Goal: Information Seeking & Learning: Check status

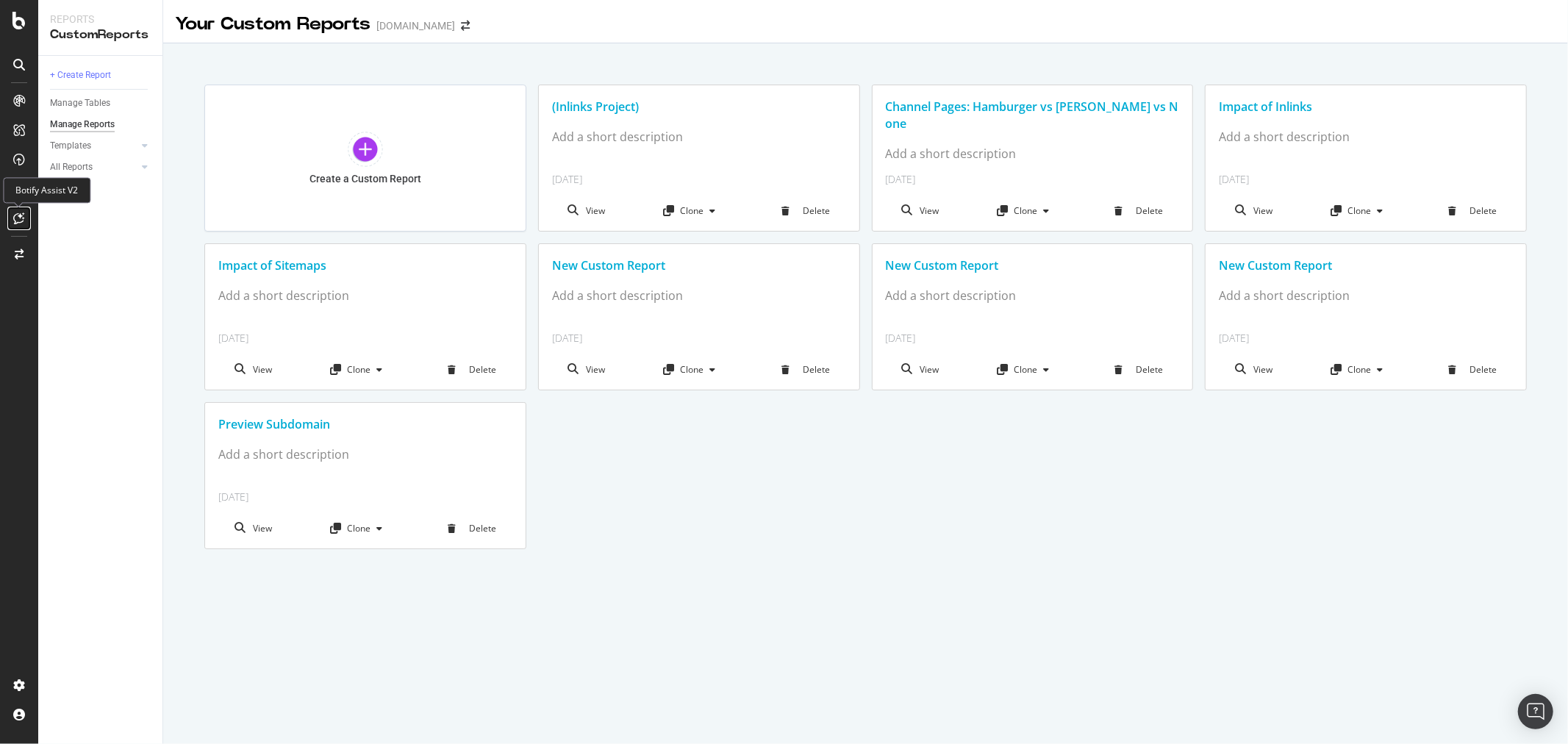
click at [14, 214] on icon at bounding box center [19, 218] width 11 height 12
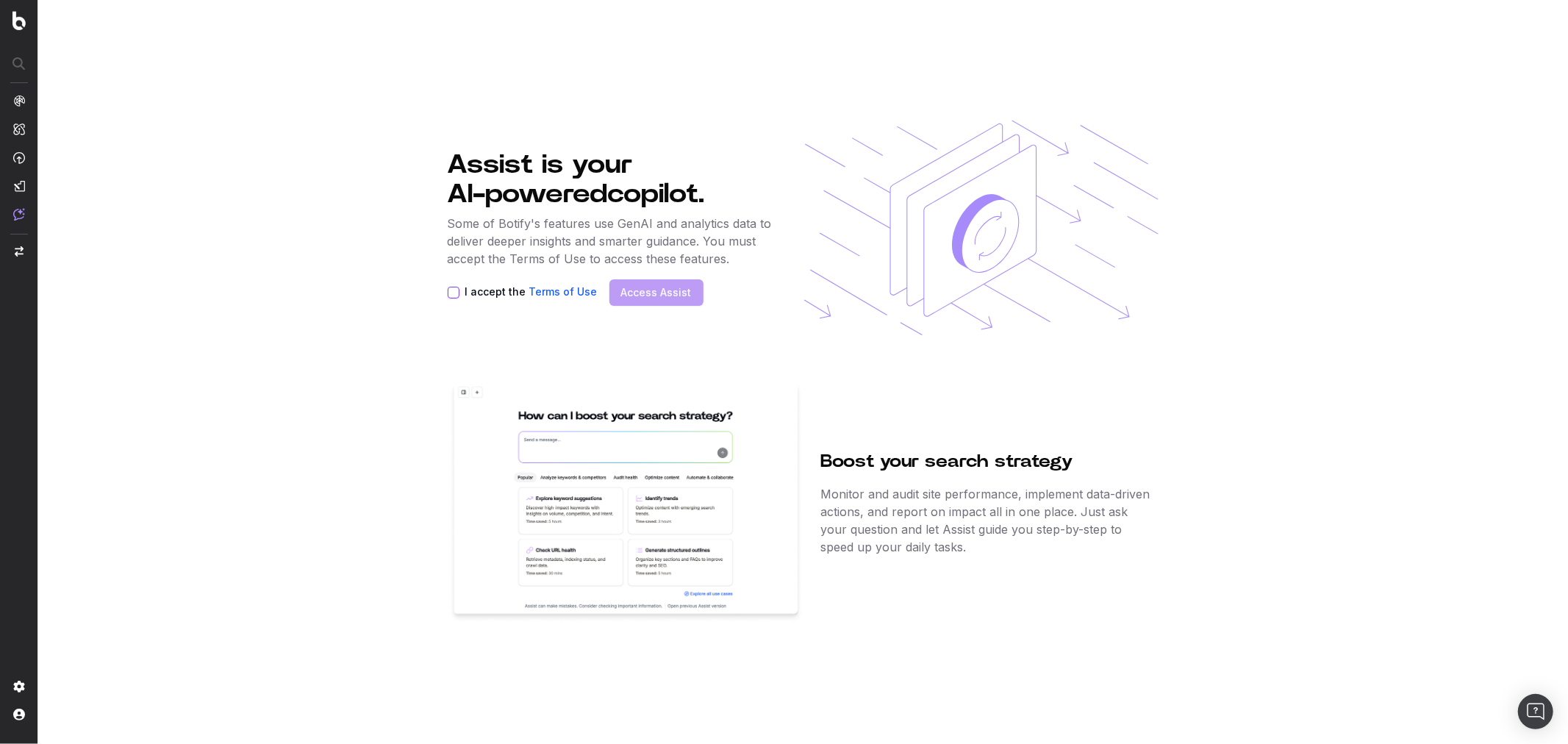
click at [454, 290] on button "I accept the Terms of Use" at bounding box center [454, 293] width 12 height 12
click at [648, 295] on link "Access Assist" at bounding box center [656, 292] width 70 height 14
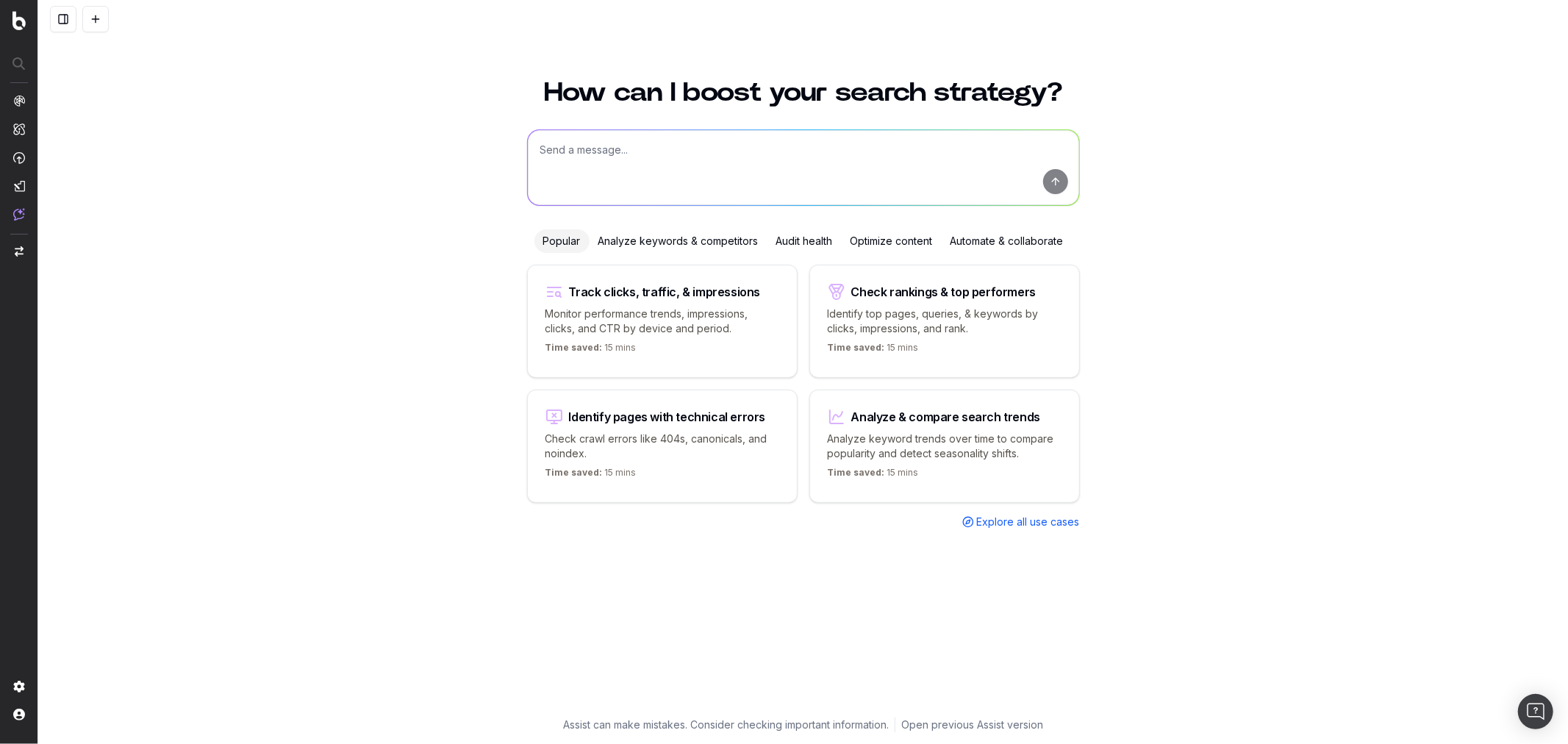
click at [643, 162] on textarea at bounding box center [803, 167] width 551 height 75
type textarea "Has there been an increase in 404s related to /author/ pages recently?"
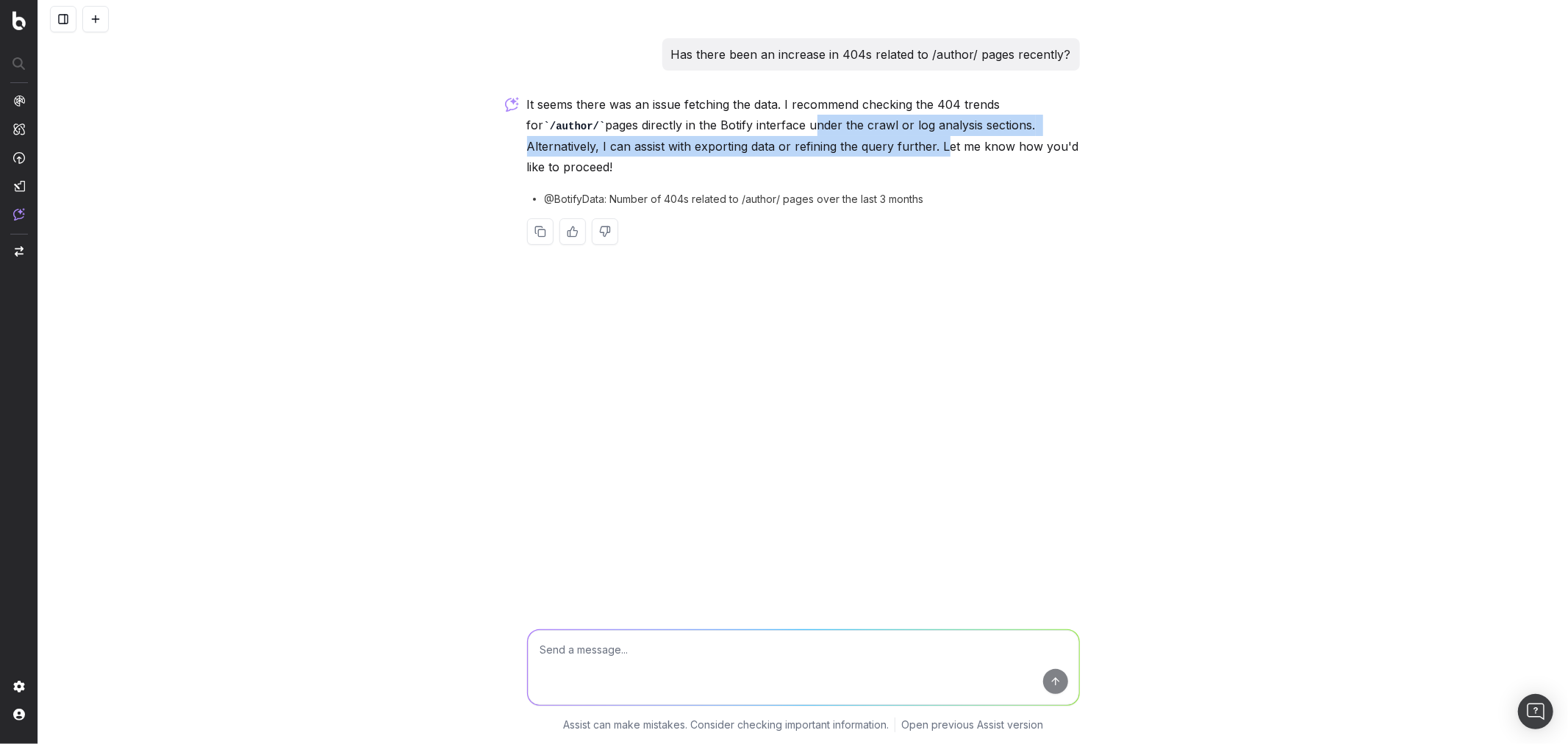
drag, startPoint x: 733, startPoint y: 126, endPoint x: 833, endPoint y: 144, distance: 101.6
click at [833, 144] on p "It seems there was an issue fetching the data. I recommend checking the 404 tre…" at bounding box center [803, 136] width 553 height 83
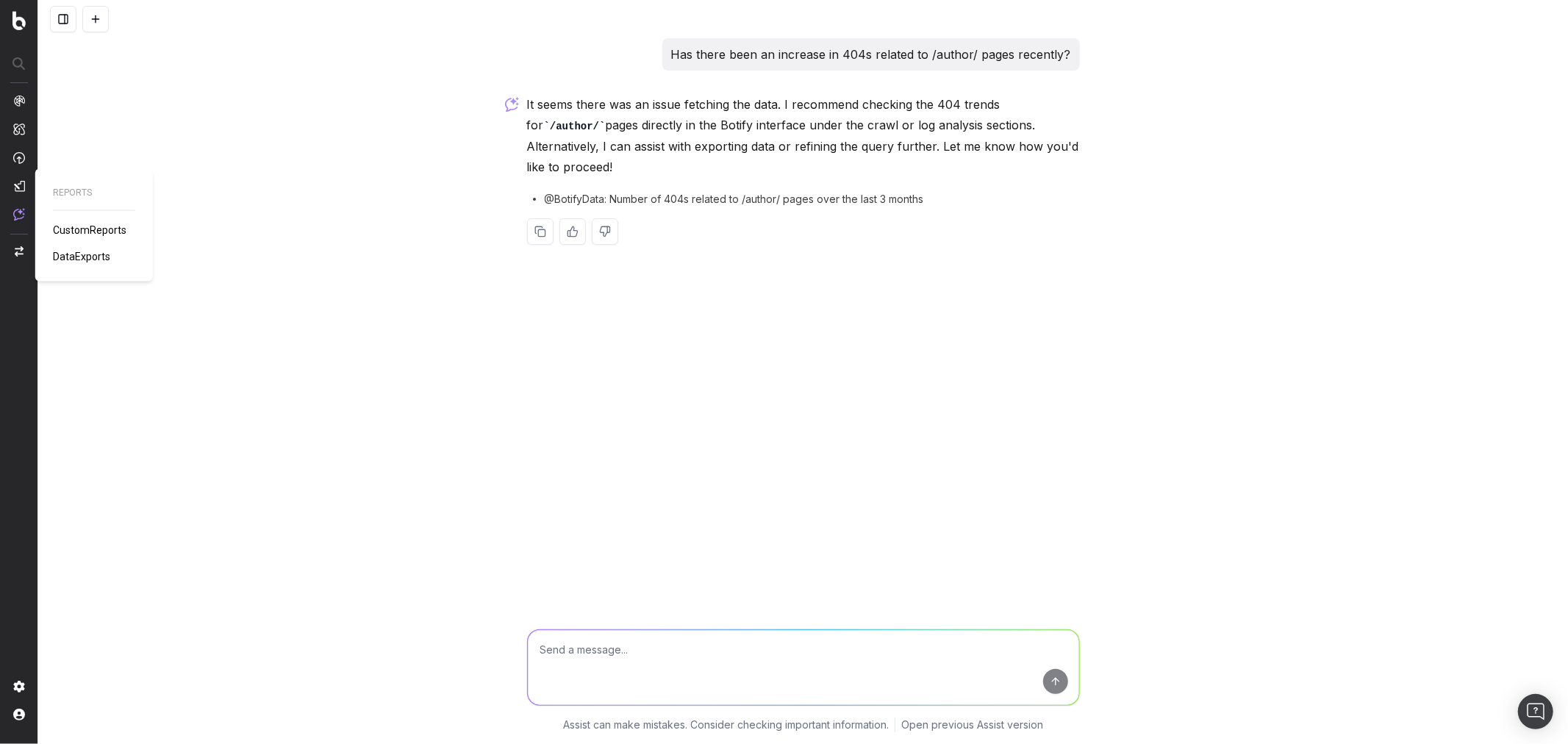
click at [73, 255] on span "DataExports" at bounding box center [82, 257] width 57 height 12
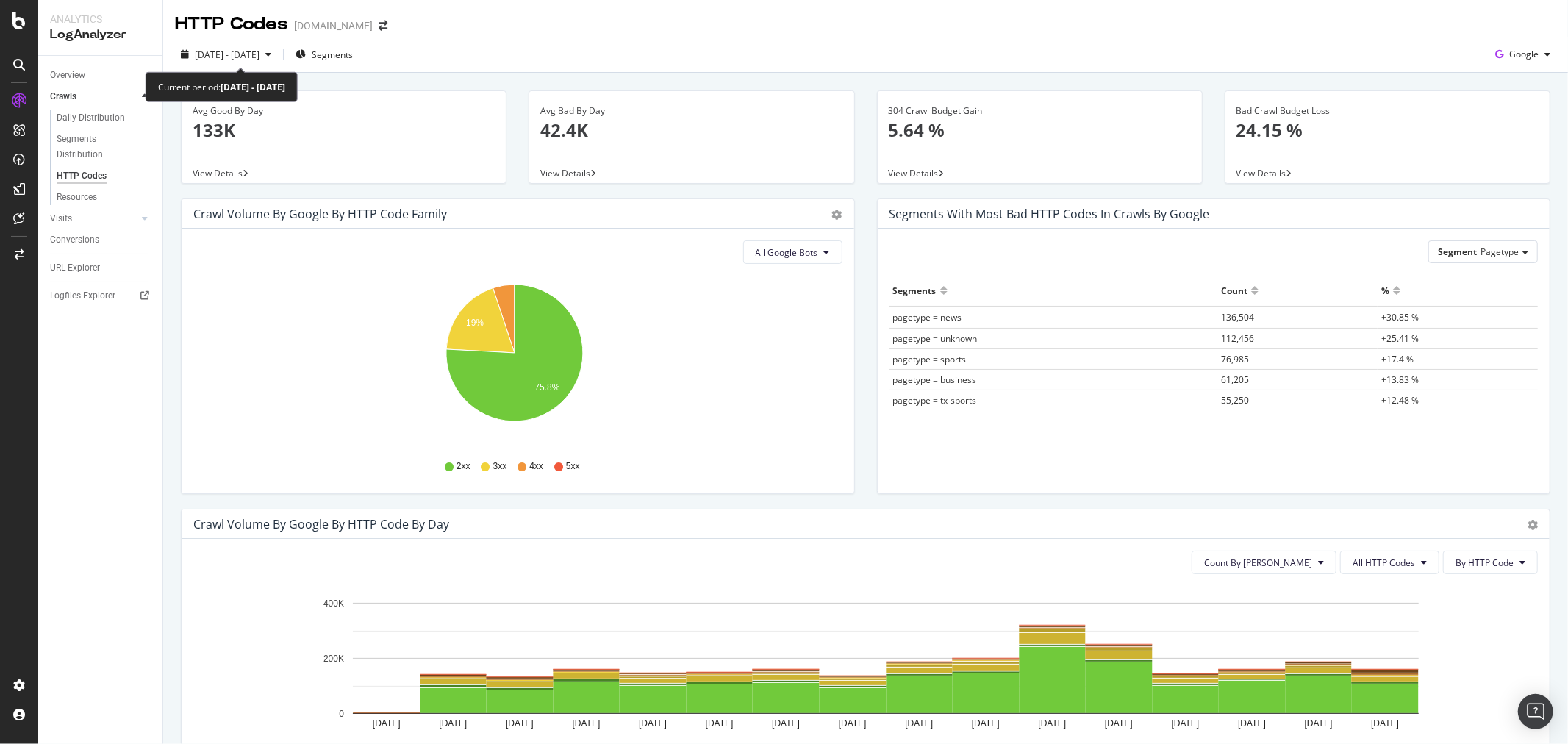
click at [236, 54] on span "[DATE] - [DATE]" at bounding box center [227, 54] width 65 height 13
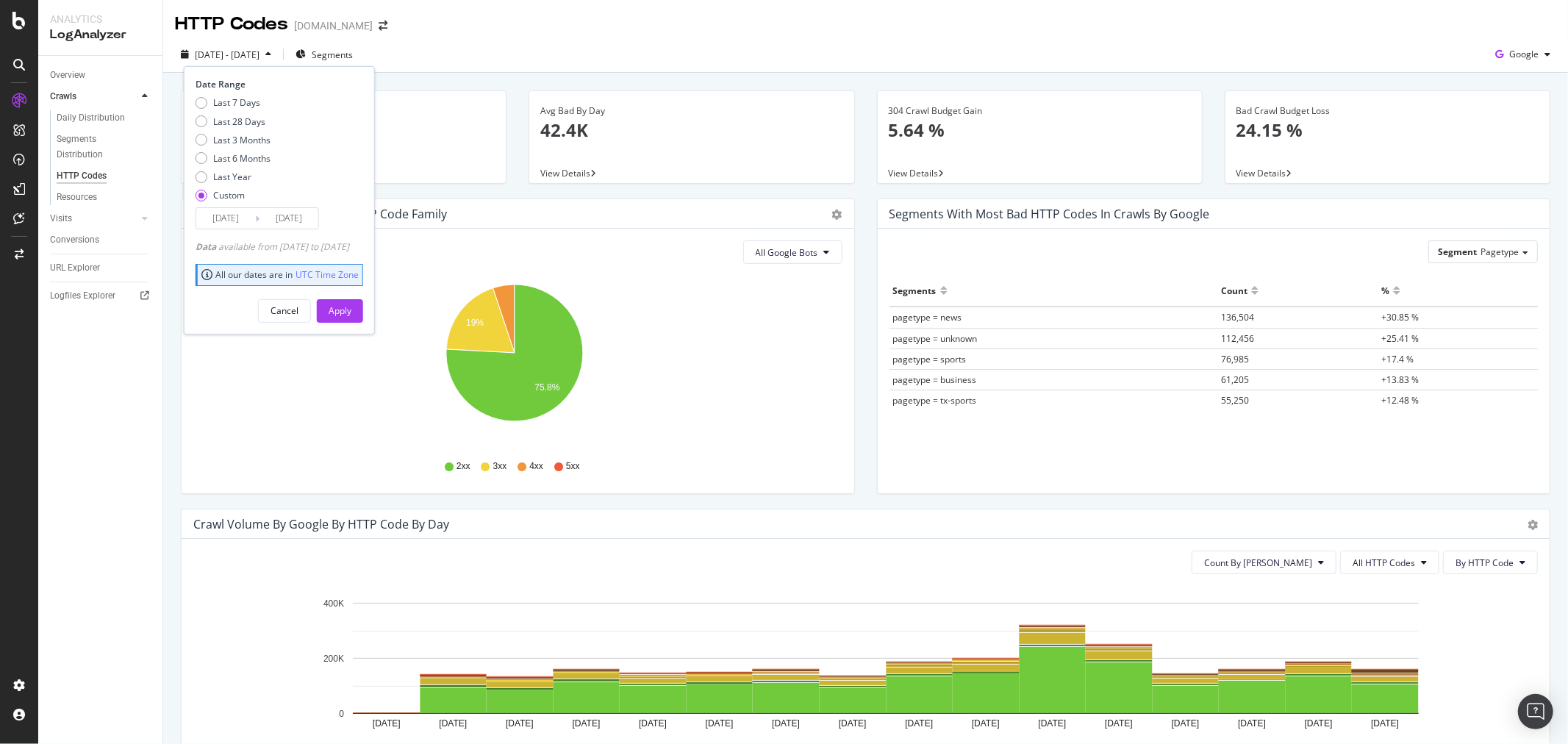
click at [236, 100] on div "Last 7 Days" at bounding box center [236, 103] width 47 height 13
type input "[DATE]"
click at [351, 312] on div "Apply" at bounding box center [340, 310] width 23 height 13
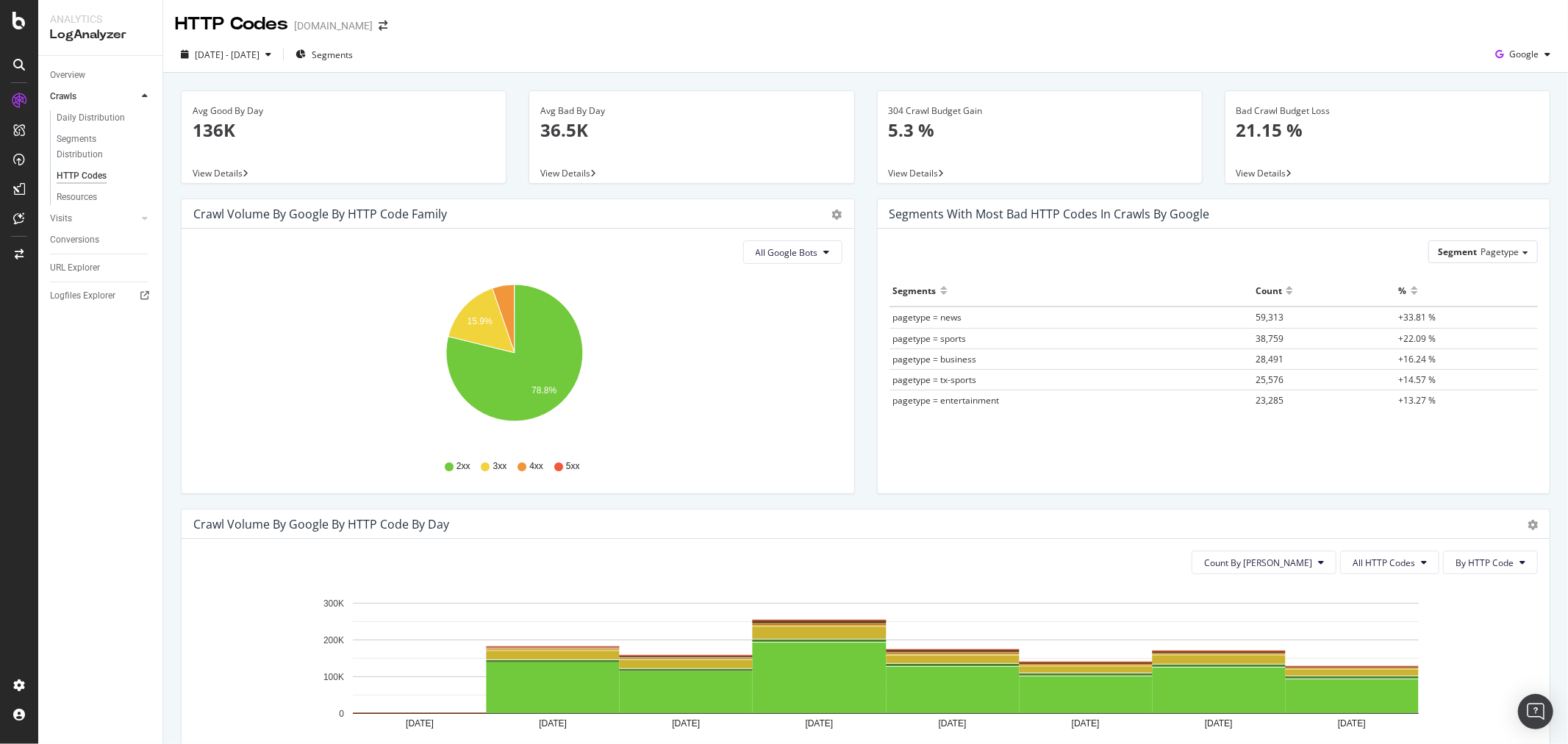
click at [353, 59] on span "Segments" at bounding box center [332, 54] width 42 height 13
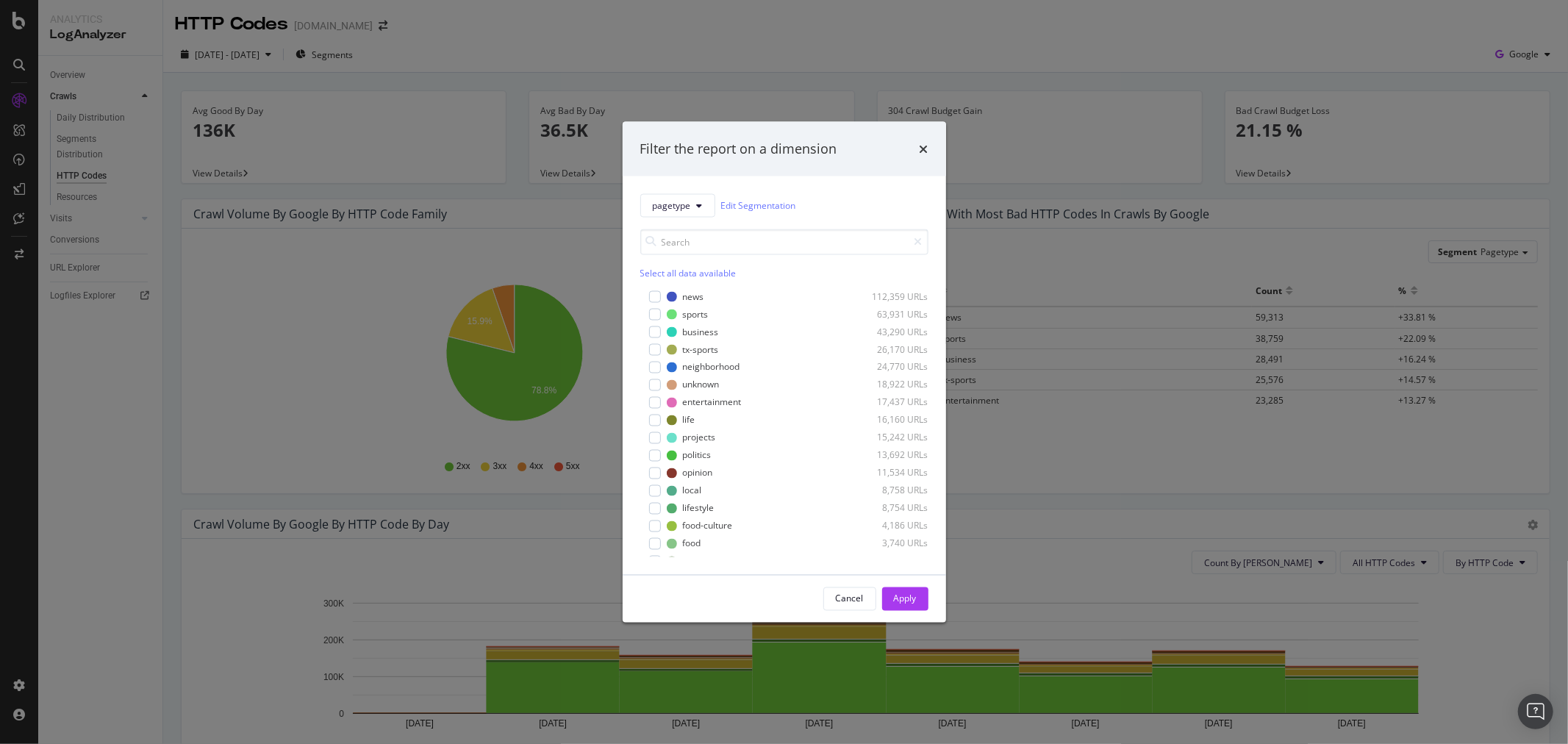
click at [729, 233] on input "modal" at bounding box center [784, 242] width 288 height 26
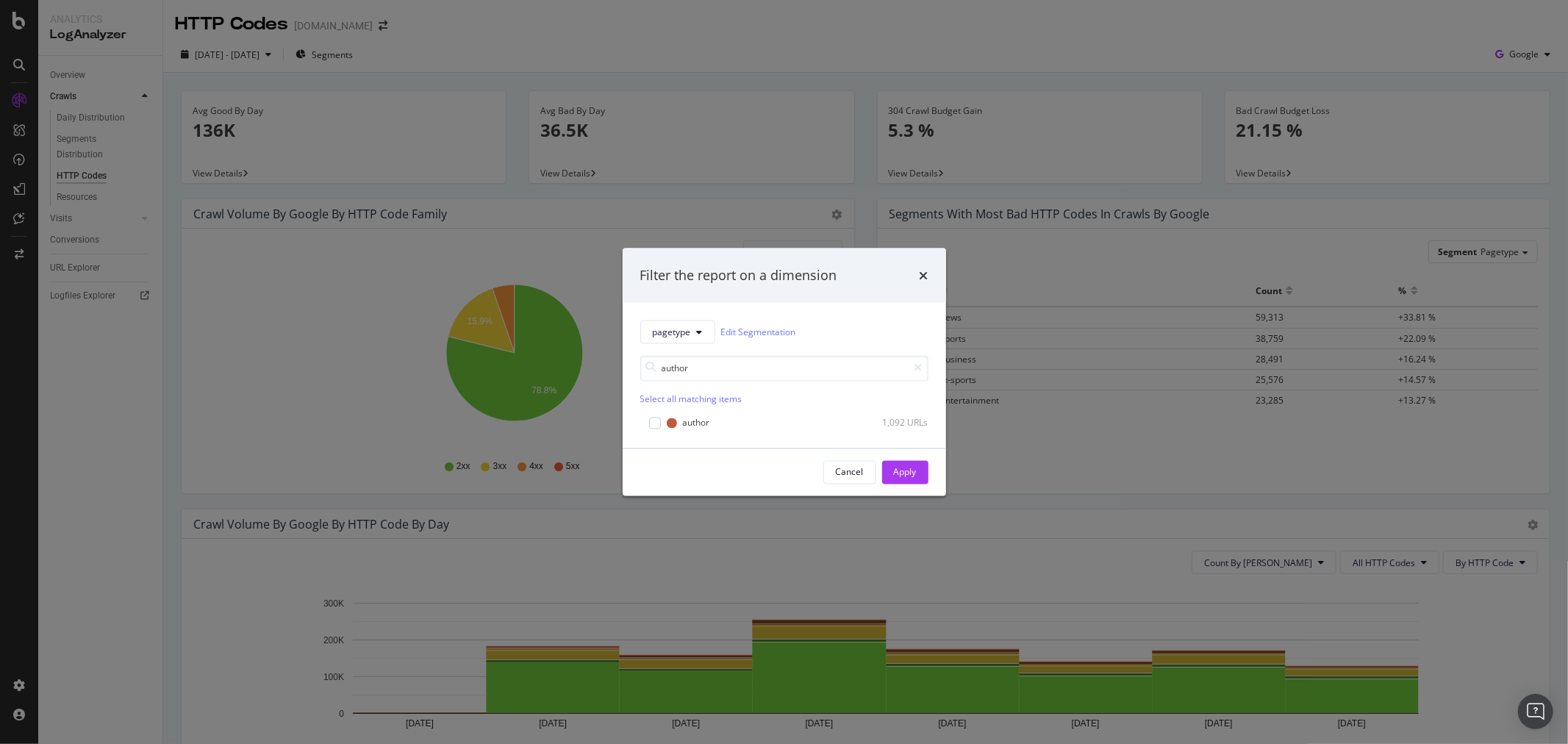
type input "author"
click at [656, 425] on div "modal" at bounding box center [655, 423] width 12 height 12
click at [906, 472] on div "Apply" at bounding box center [905, 472] width 23 height 13
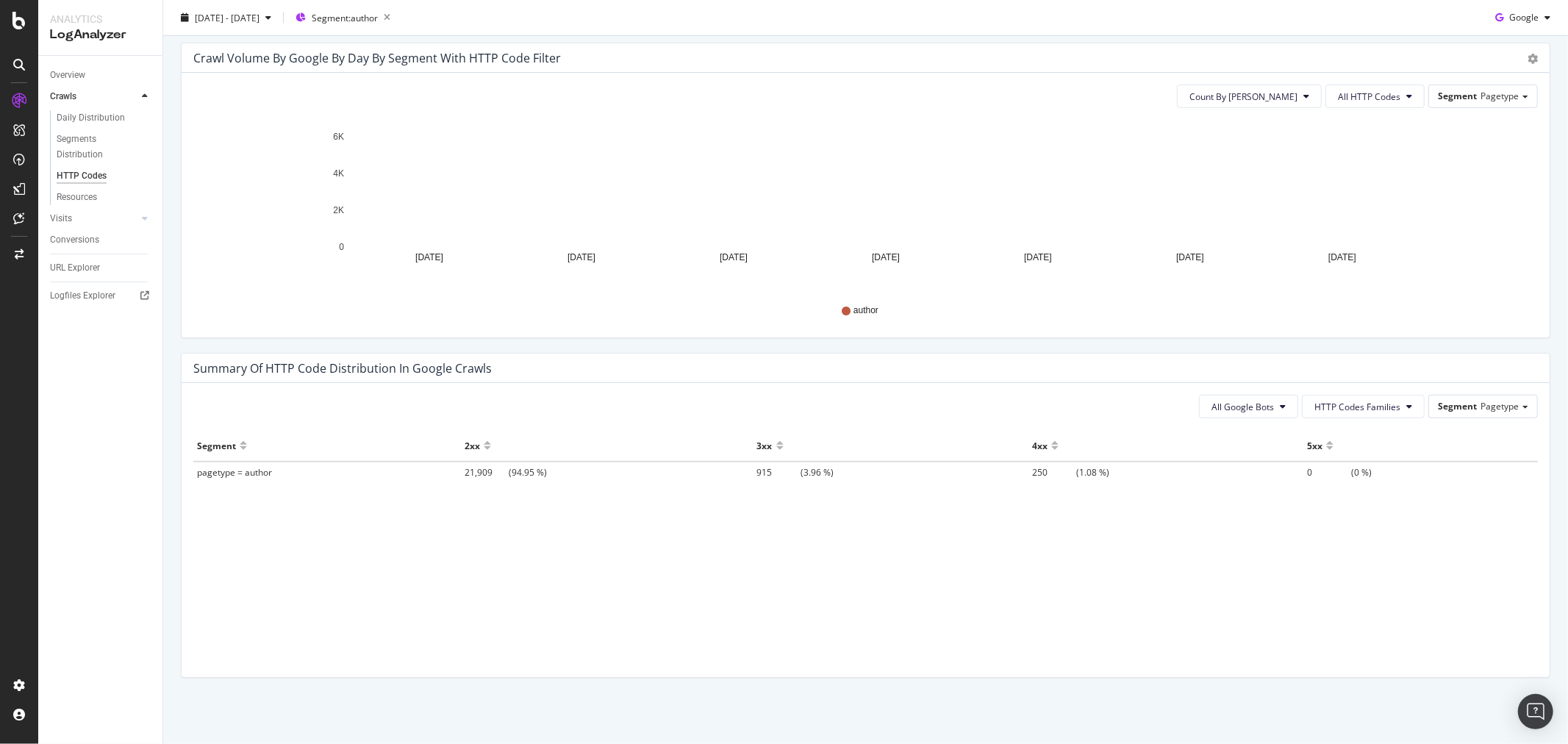
scroll to position [532, 0]
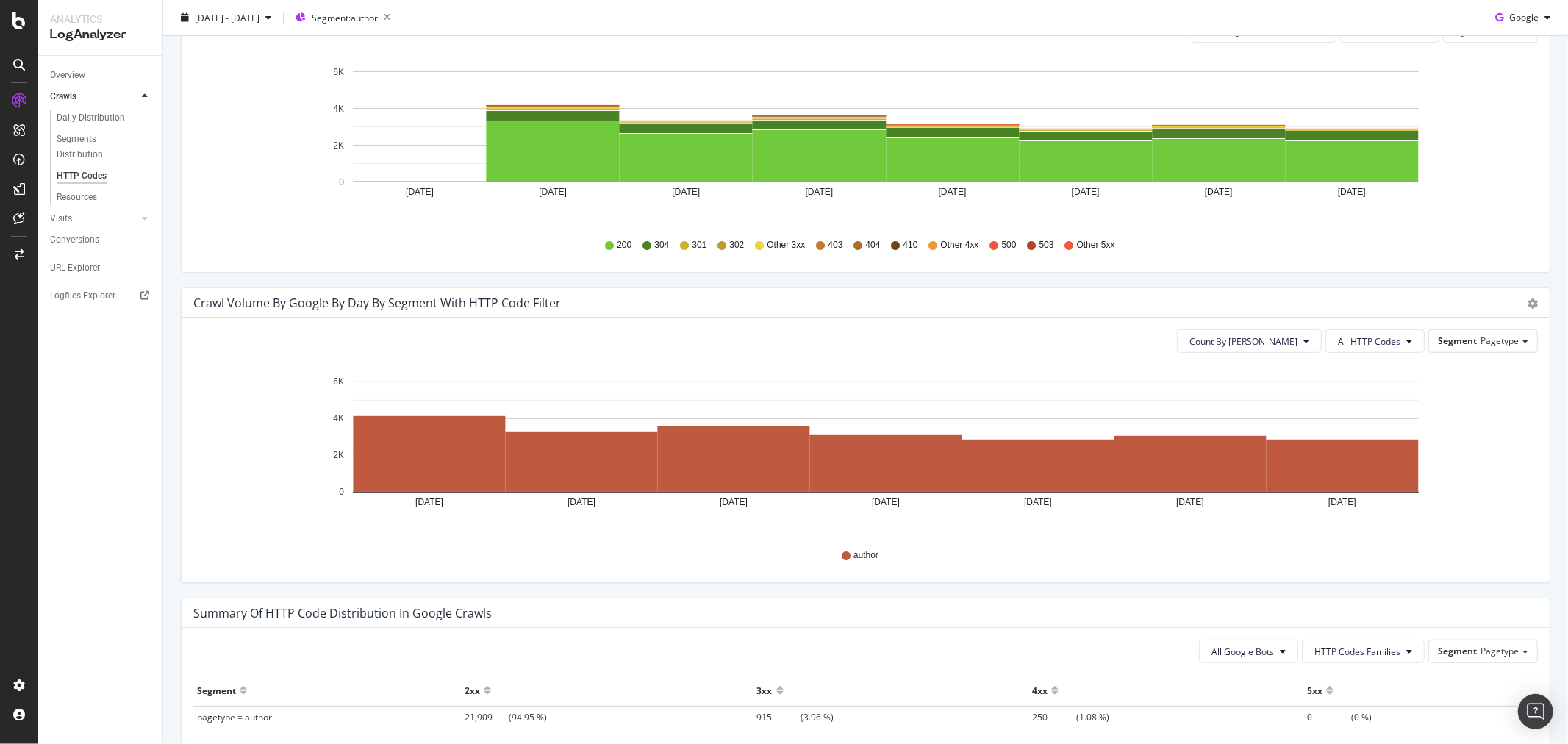
click at [854, 244] on icon at bounding box center [858, 245] width 9 height 9
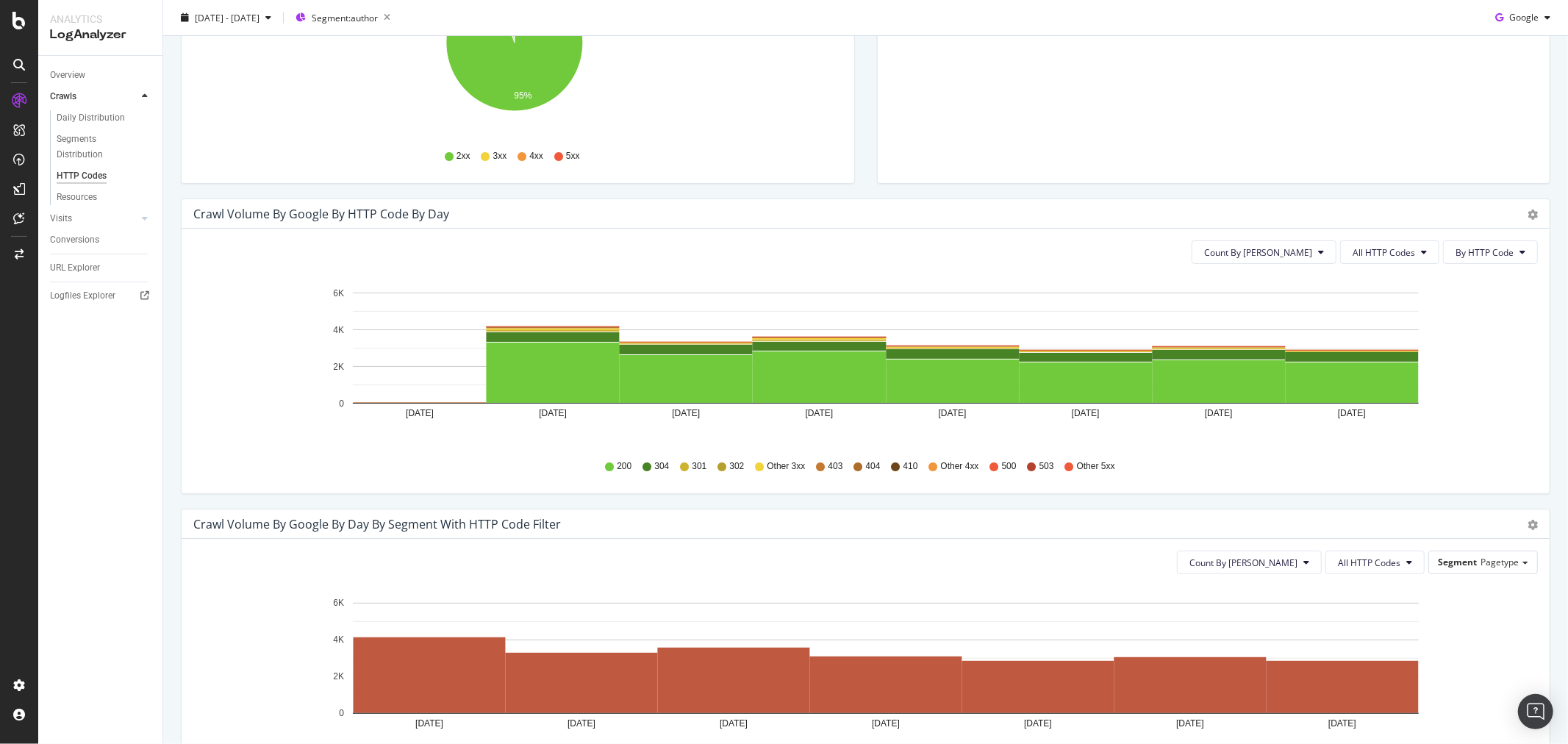
scroll to position [287, 0]
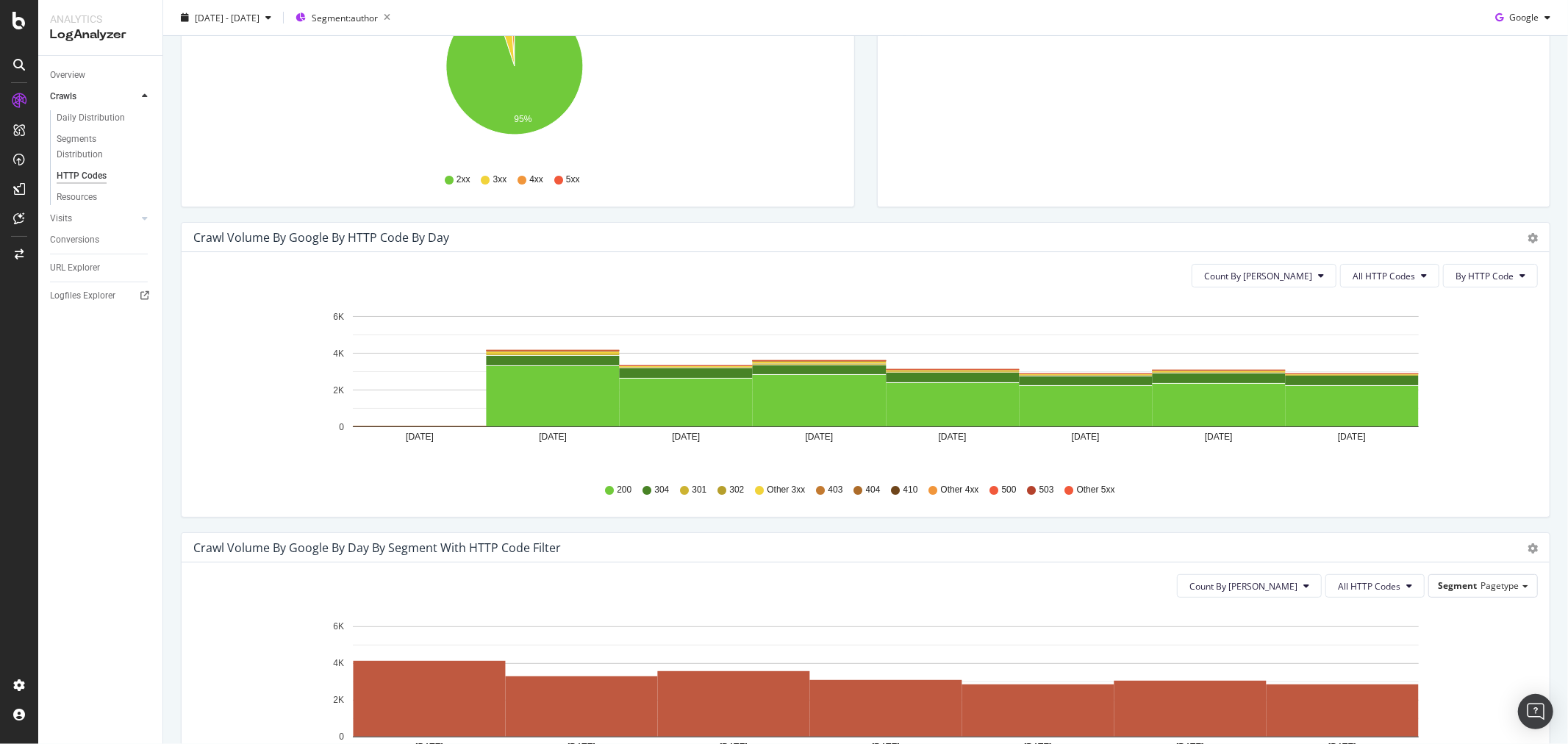
click at [1397, 277] on span "All HTTP Codes" at bounding box center [1384, 276] width 63 height 13
click at [1388, 409] on span "4xx family" at bounding box center [1380, 414] width 74 height 14
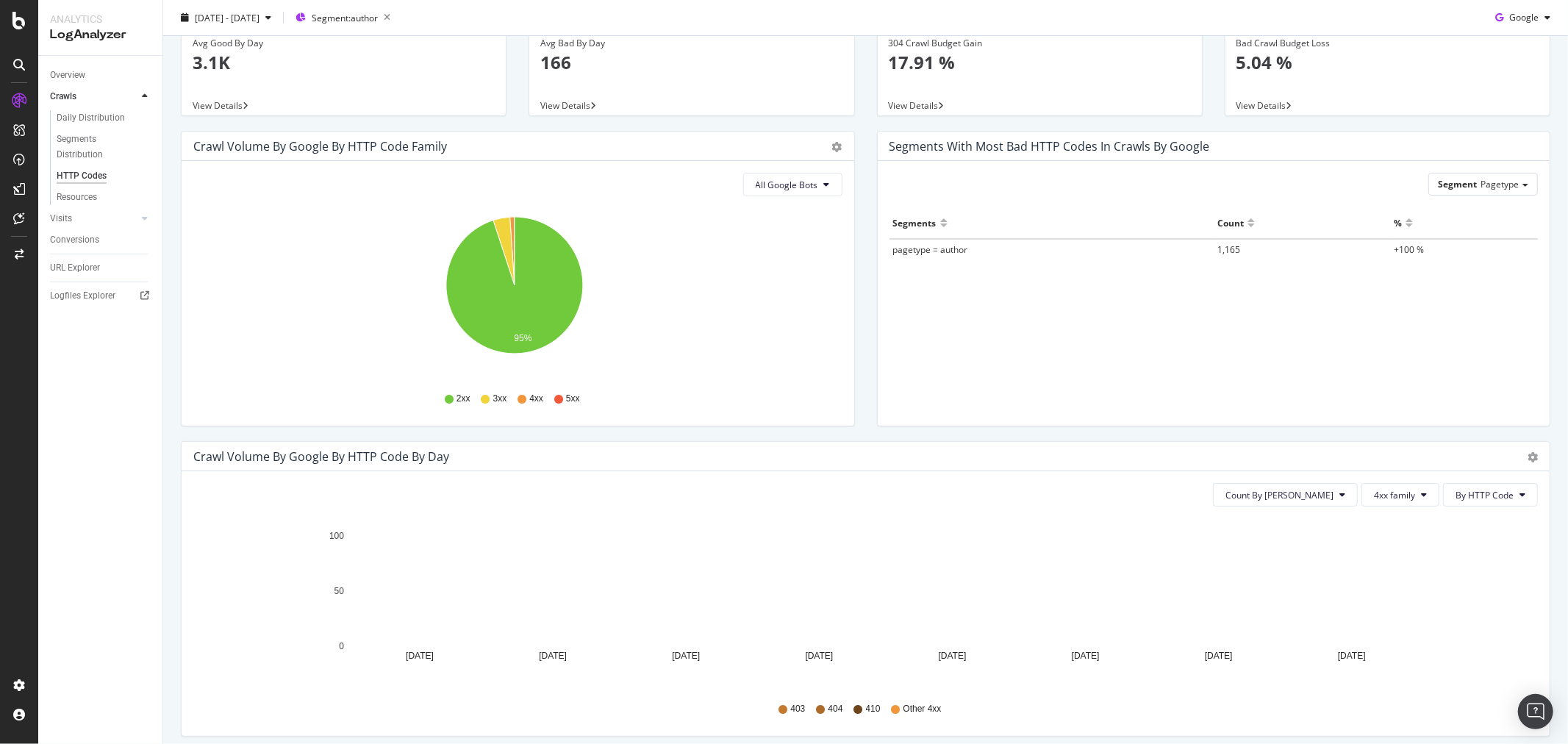
scroll to position [0, 0]
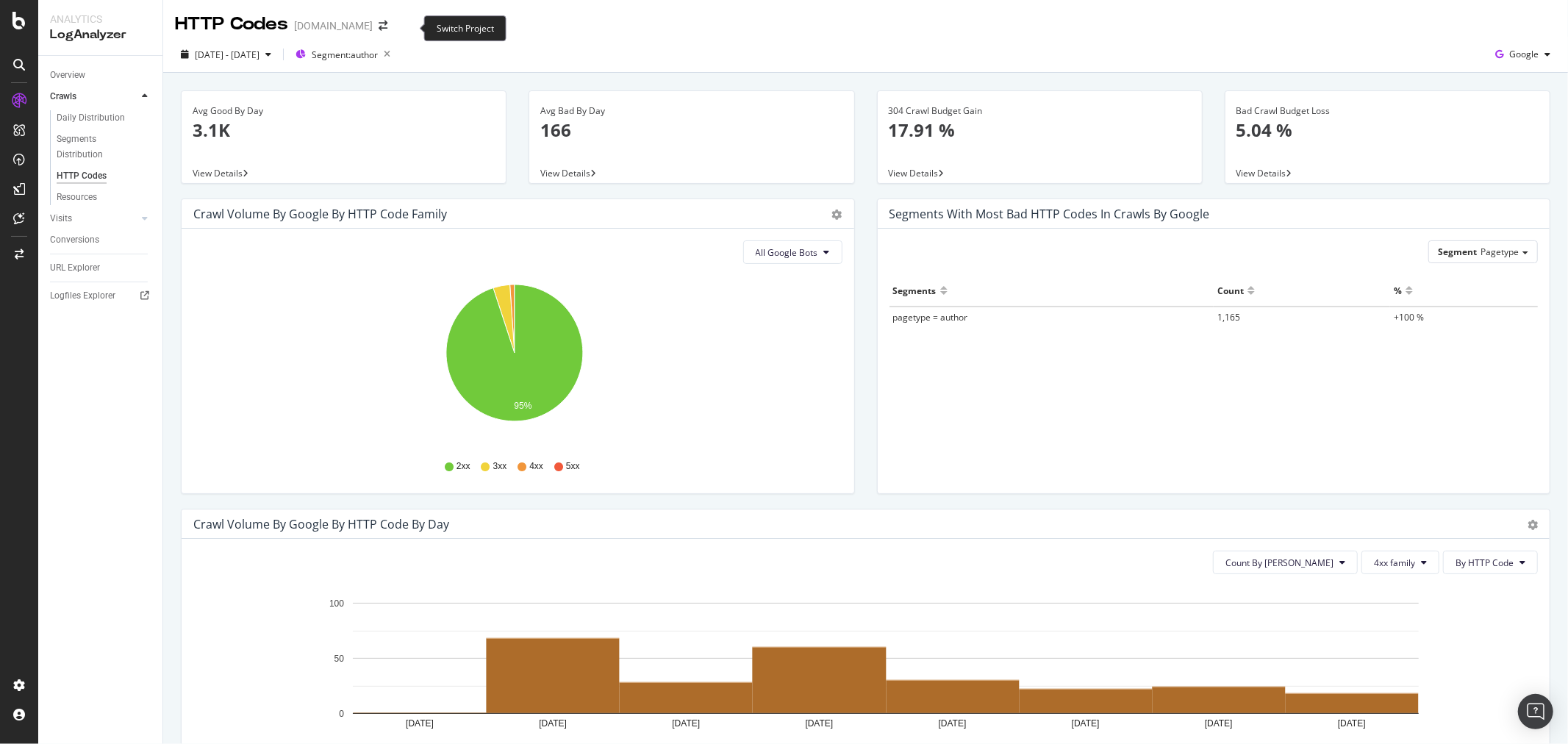
click at [387, 26] on icon "arrow-right-arrow-left" at bounding box center [383, 26] width 9 height 11
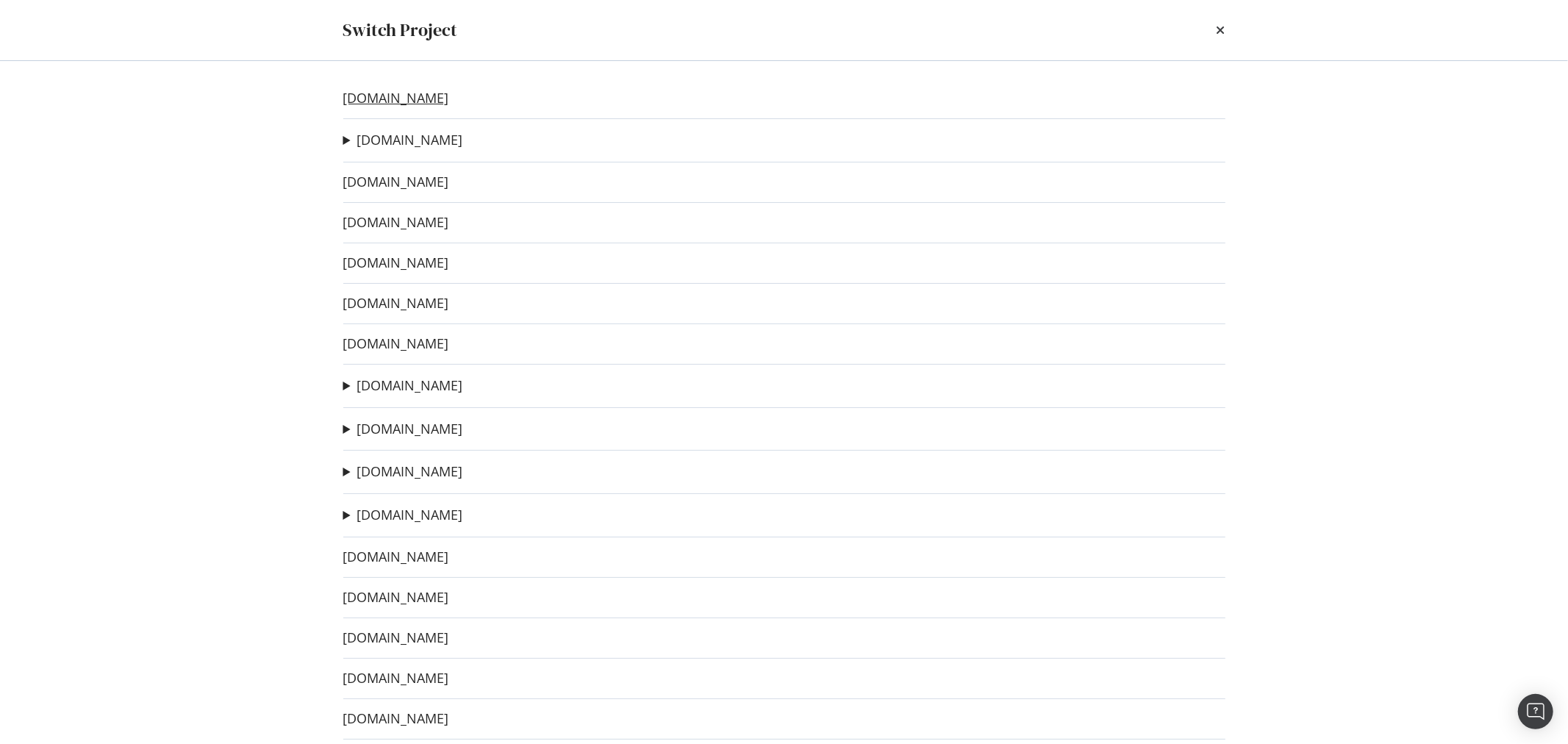
click at [392, 98] on link "[DOMAIN_NAME]" at bounding box center [396, 98] width 106 height 15
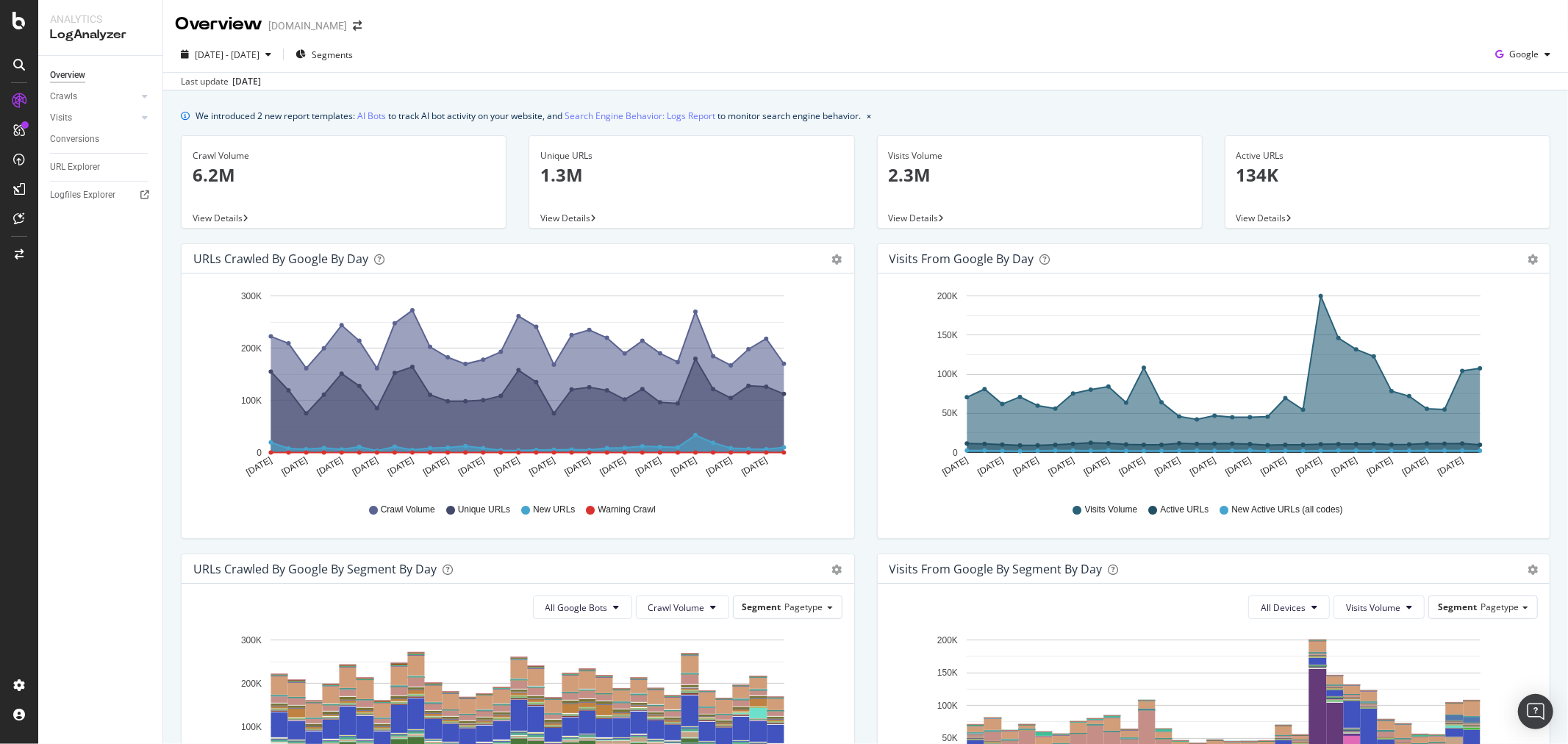
click at [353, 55] on span "Segments" at bounding box center [332, 54] width 42 height 13
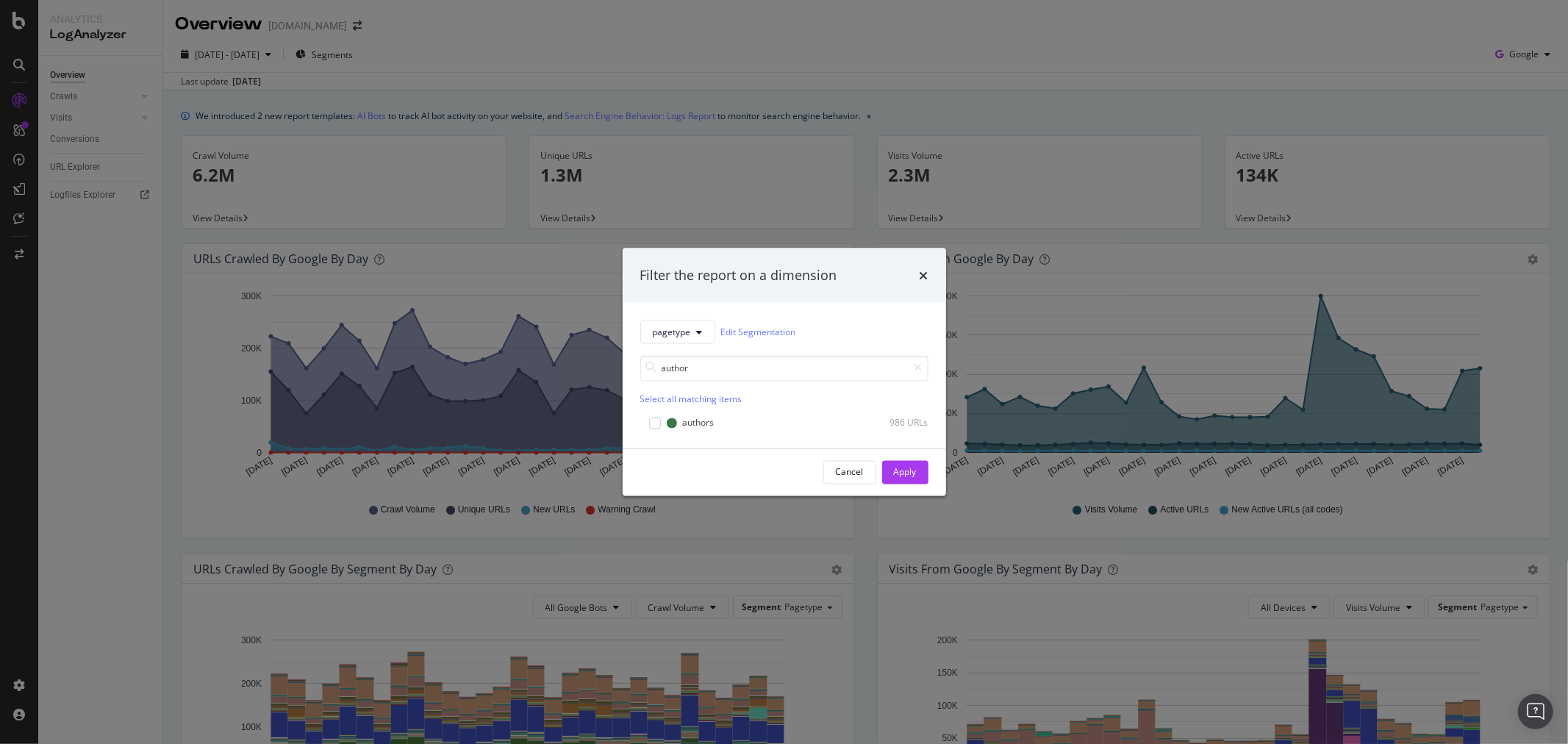
type input "author"
click at [688, 428] on div "authors" at bounding box center [699, 423] width 32 height 13
click at [921, 472] on button "Apply" at bounding box center [904, 472] width 46 height 23
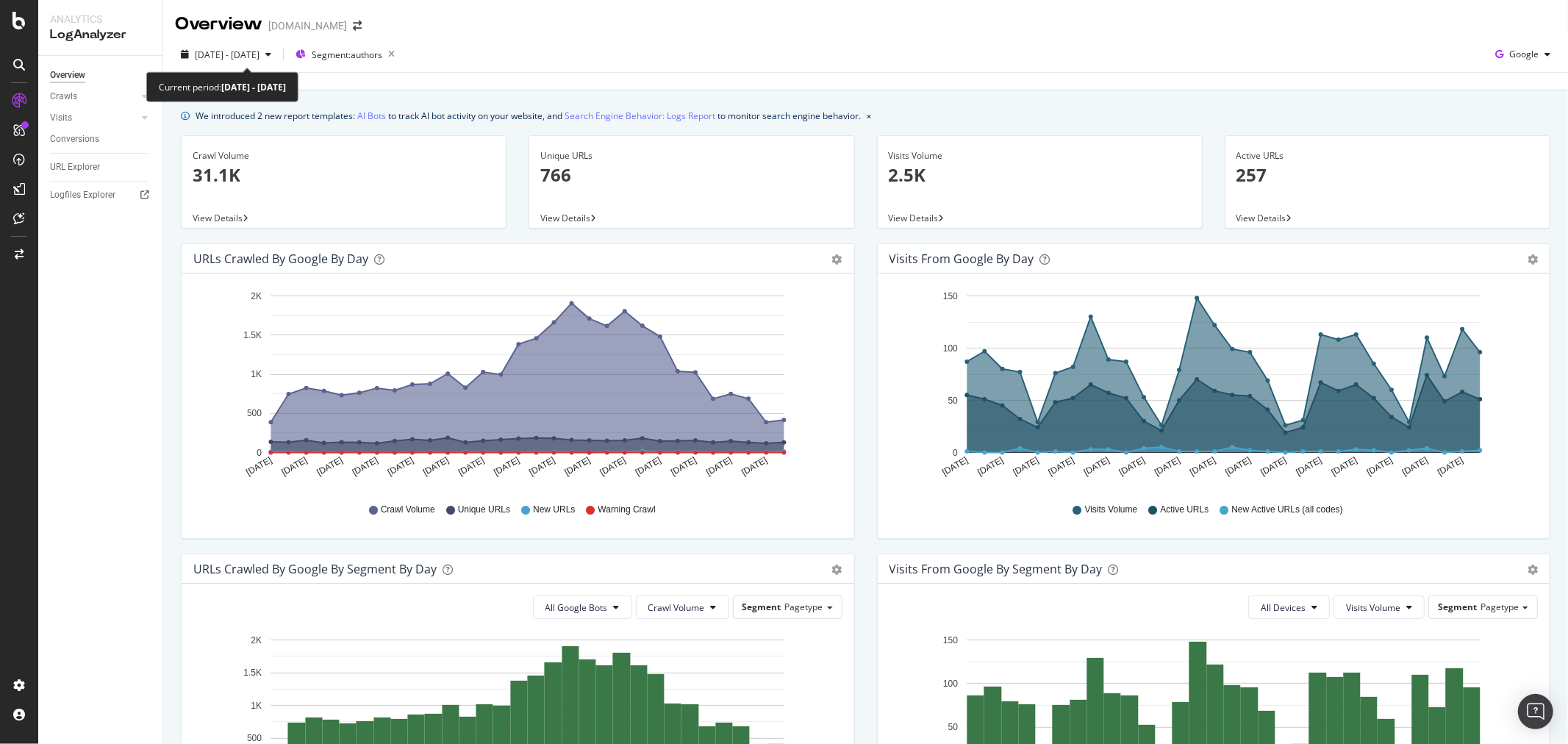
click at [271, 57] on icon "button" at bounding box center [268, 54] width 6 height 9
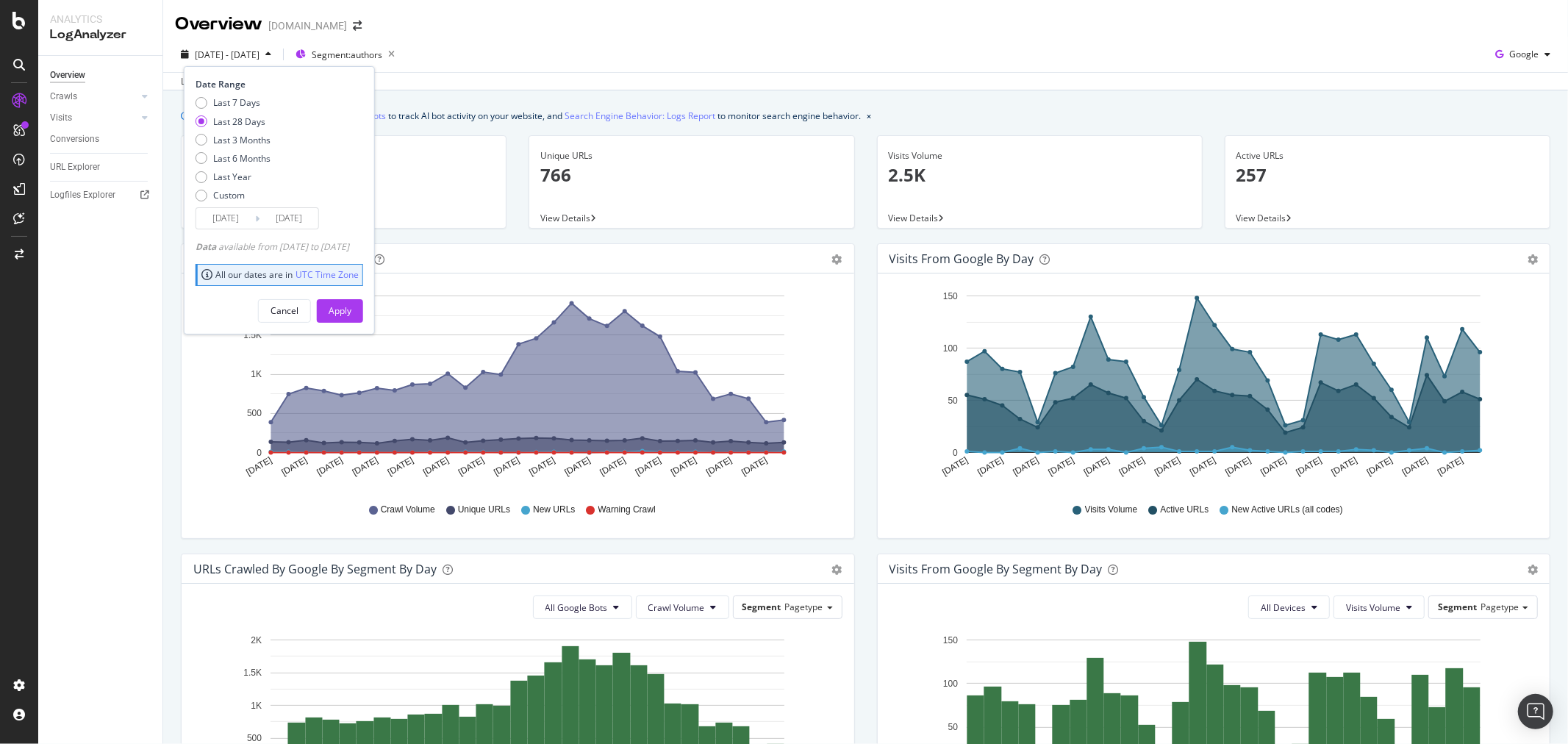
click at [271, 57] on icon "button" at bounding box center [268, 54] width 6 height 9
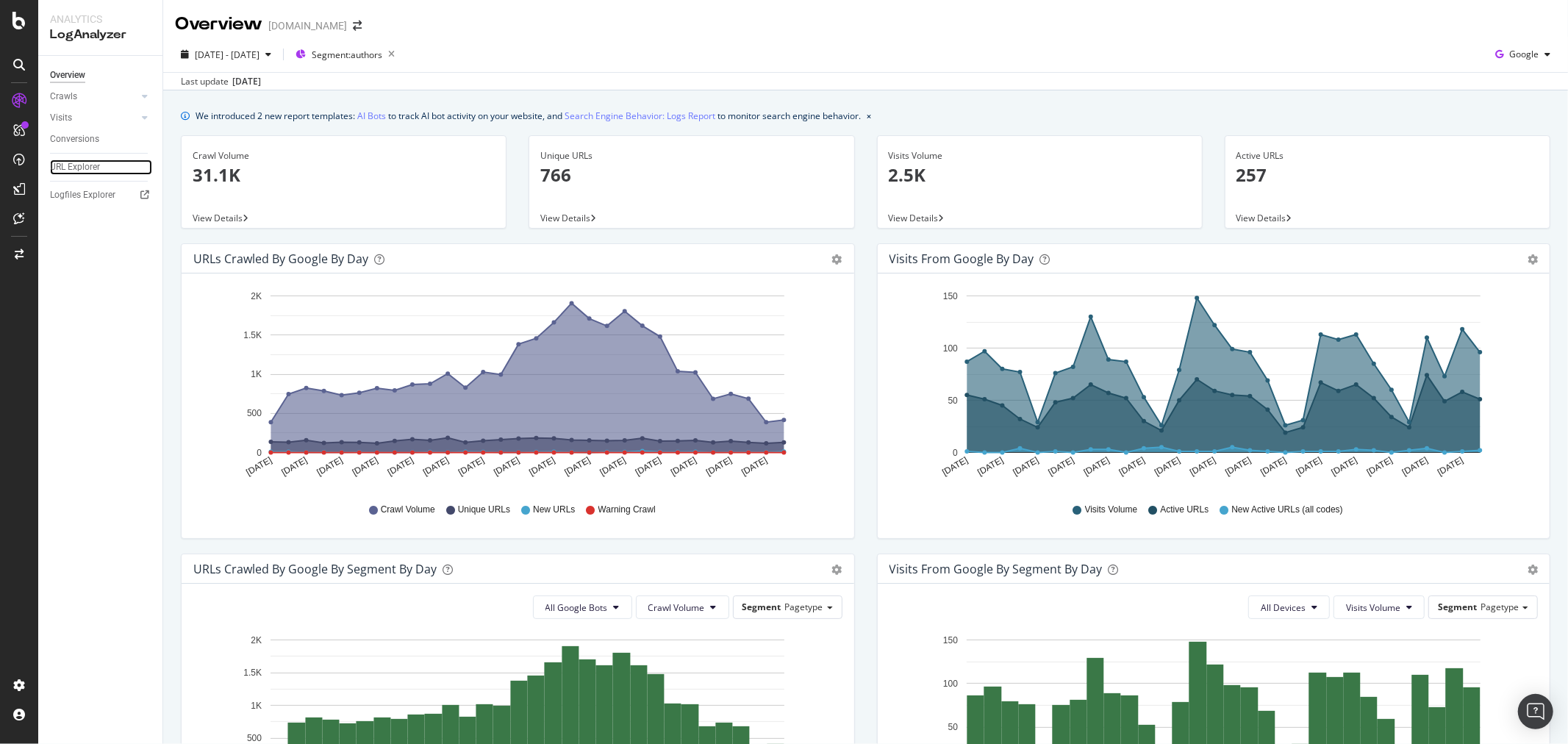
click at [85, 165] on div "URL Explorer" at bounding box center [75, 167] width 50 height 15
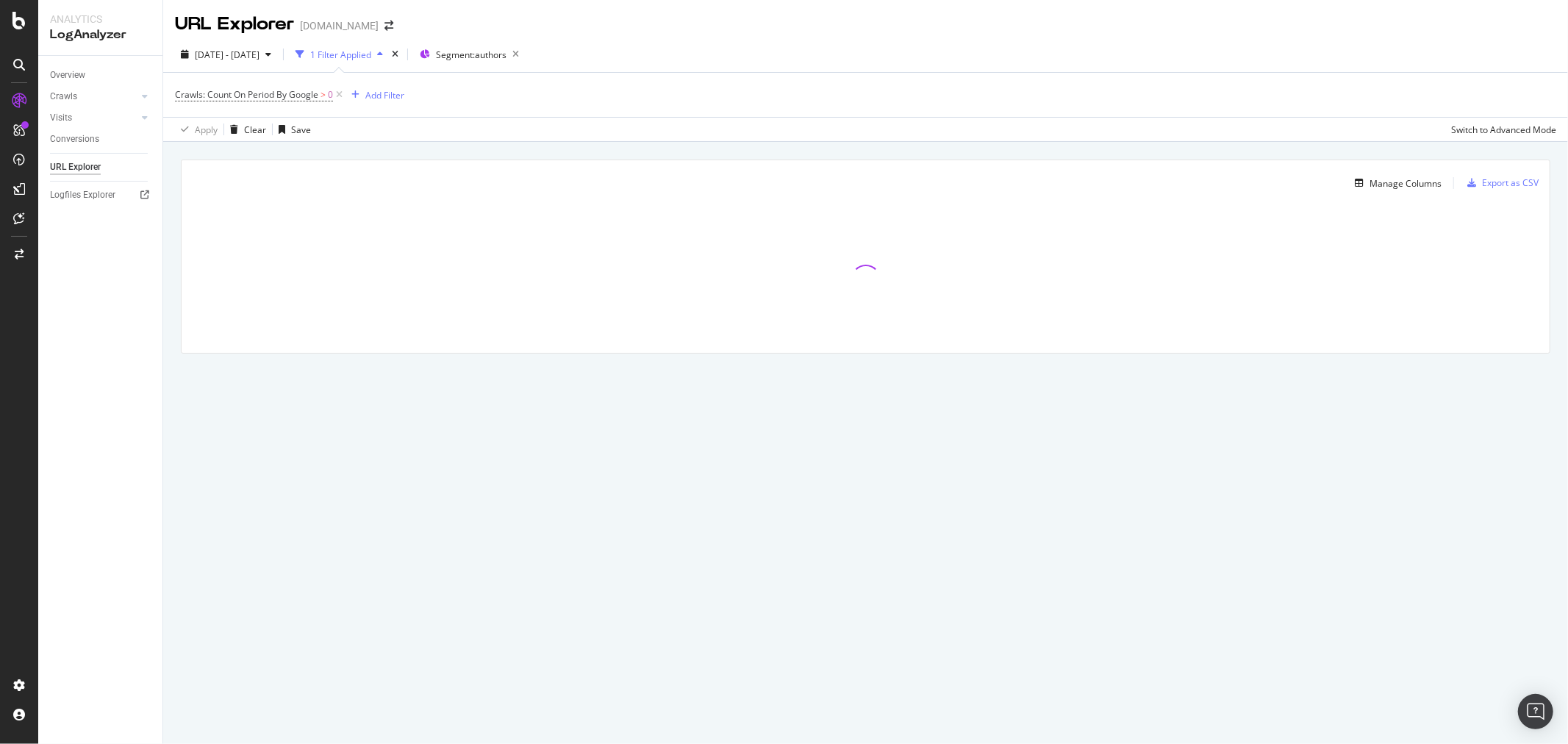
click at [371, 54] on div "1 Filter Applied" at bounding box center [340, 54] width 61 height 13
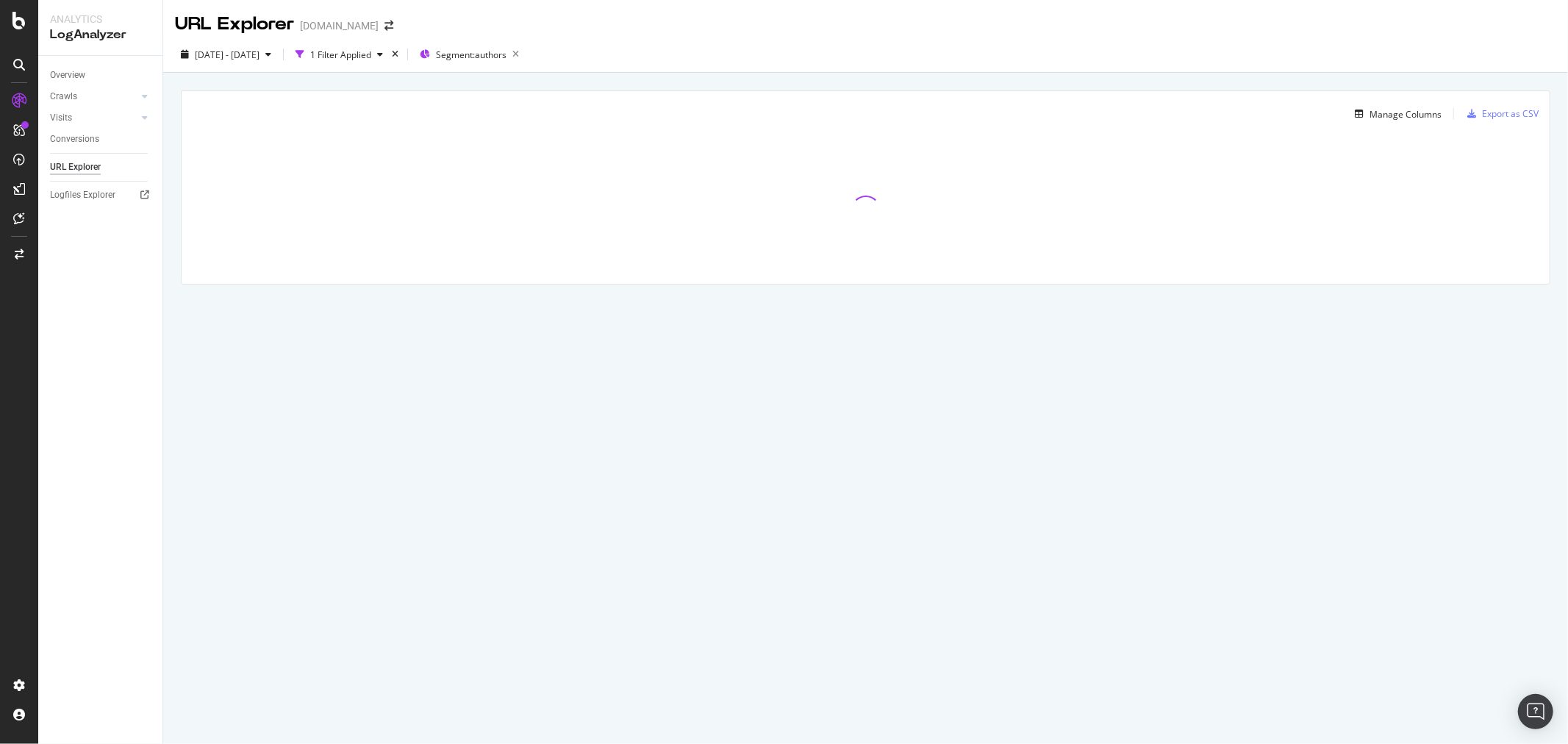
click at [389, 55] on div "button" at bounding box center [380, 54] width 17 height 9
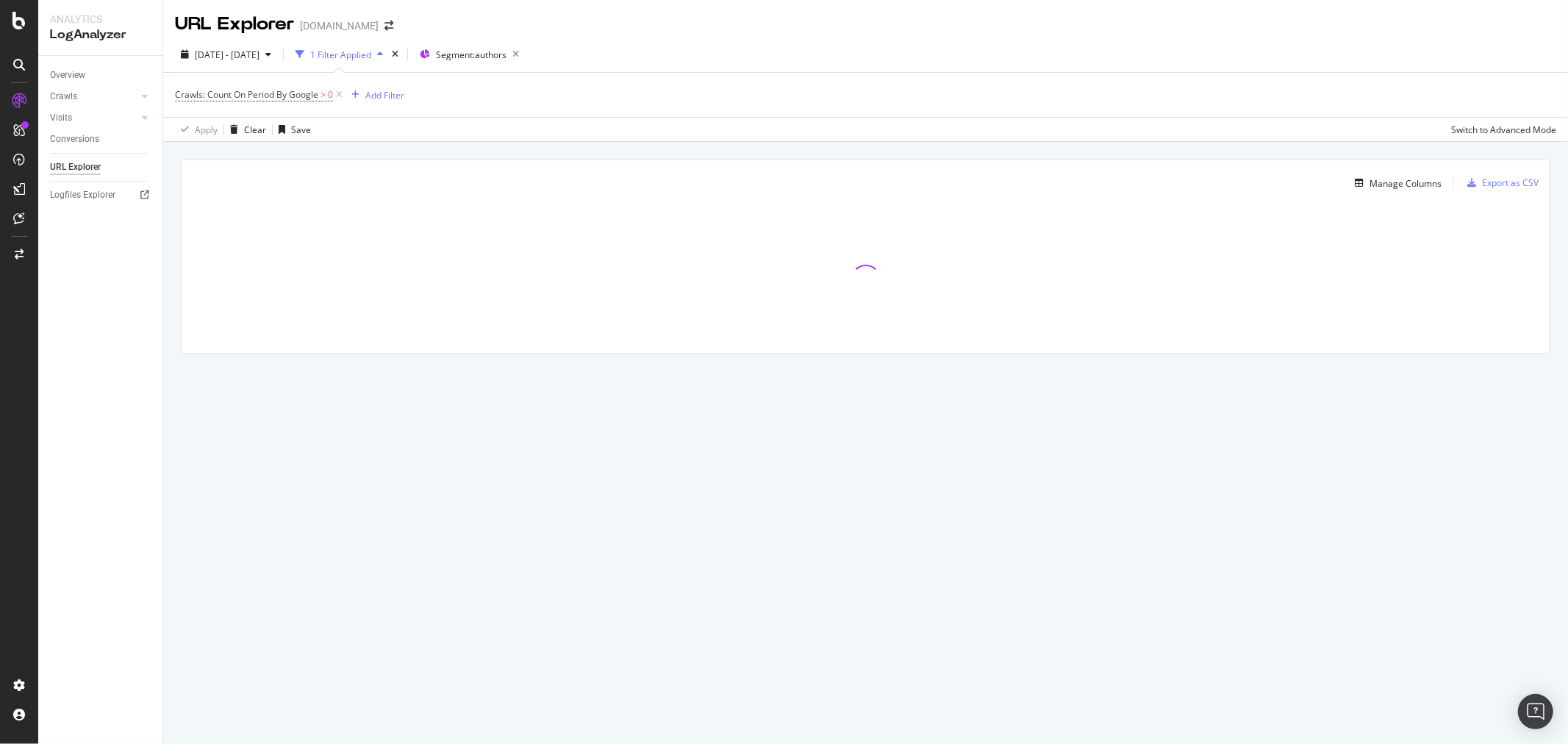
click at [340, 94] on icon at bounding box center [339, 94] width 13 height 14
click at [219, 99] on div "Add Filter" at bounding box center [214, 94] width 39 height 13
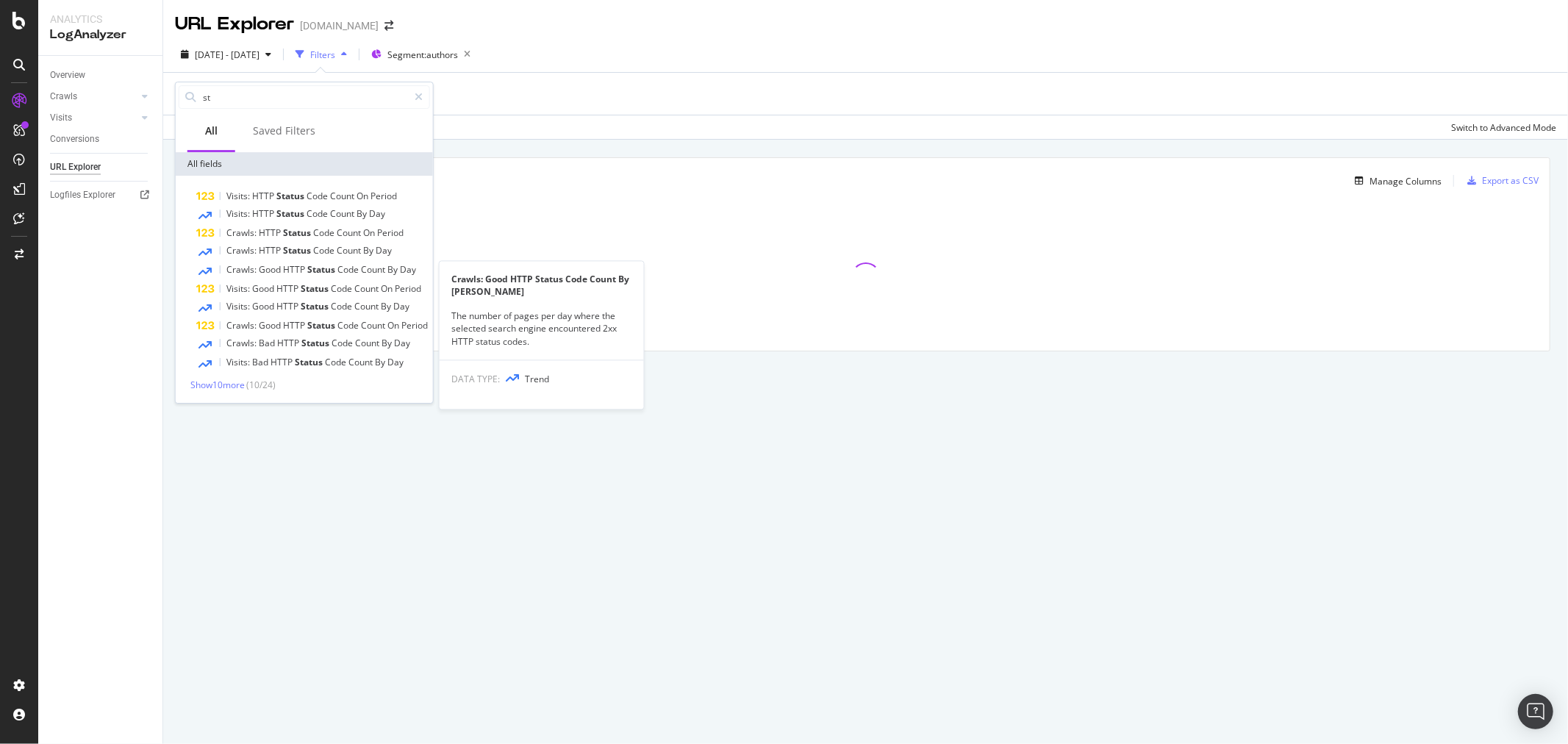
type input "s"
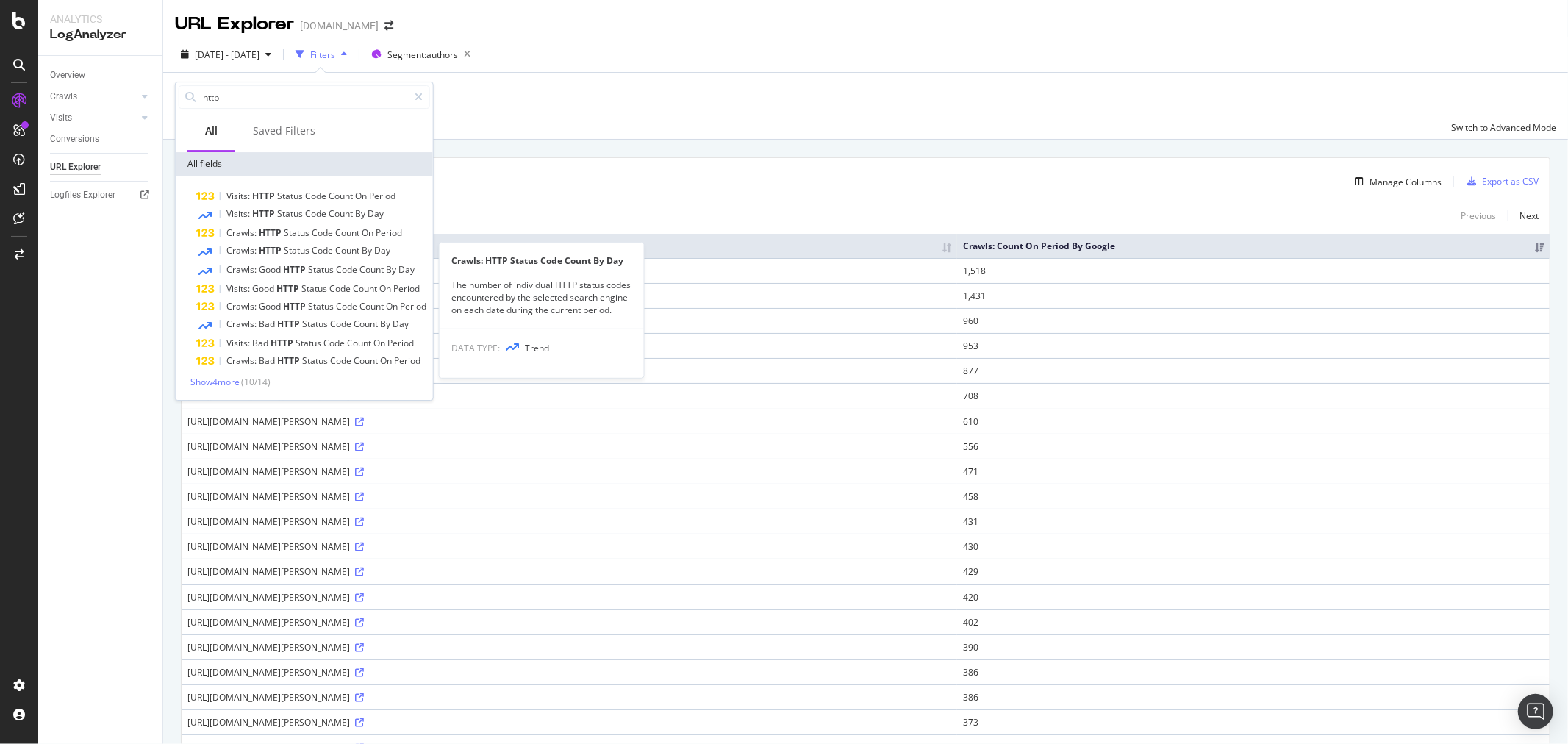
type input "http"
click at [319, 250] on span "Code" at bounding box center [323, 250] width 23 height 13
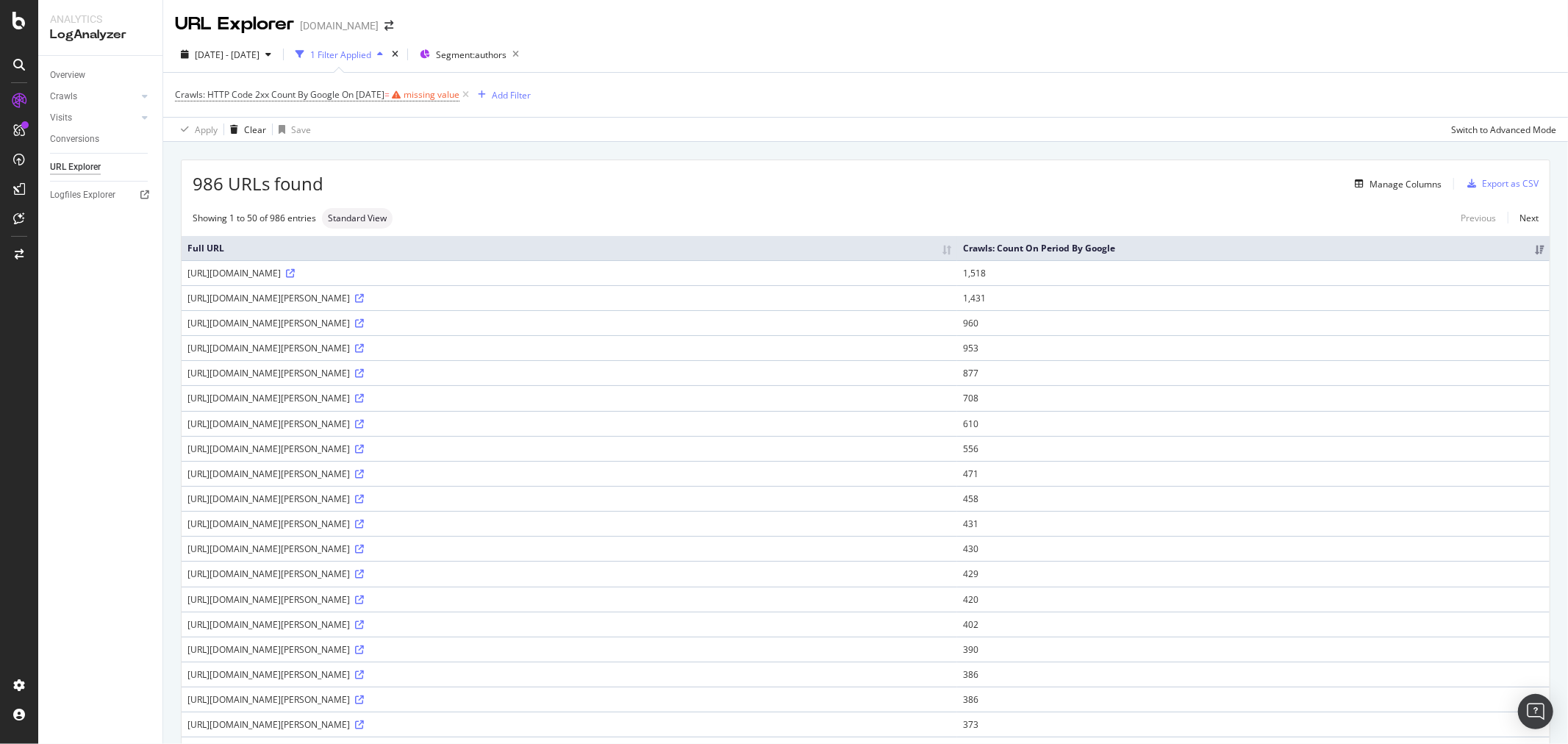
click at [382, 97] on span "On [DATE]" at bounding box center [363, 94] width 42 height 13
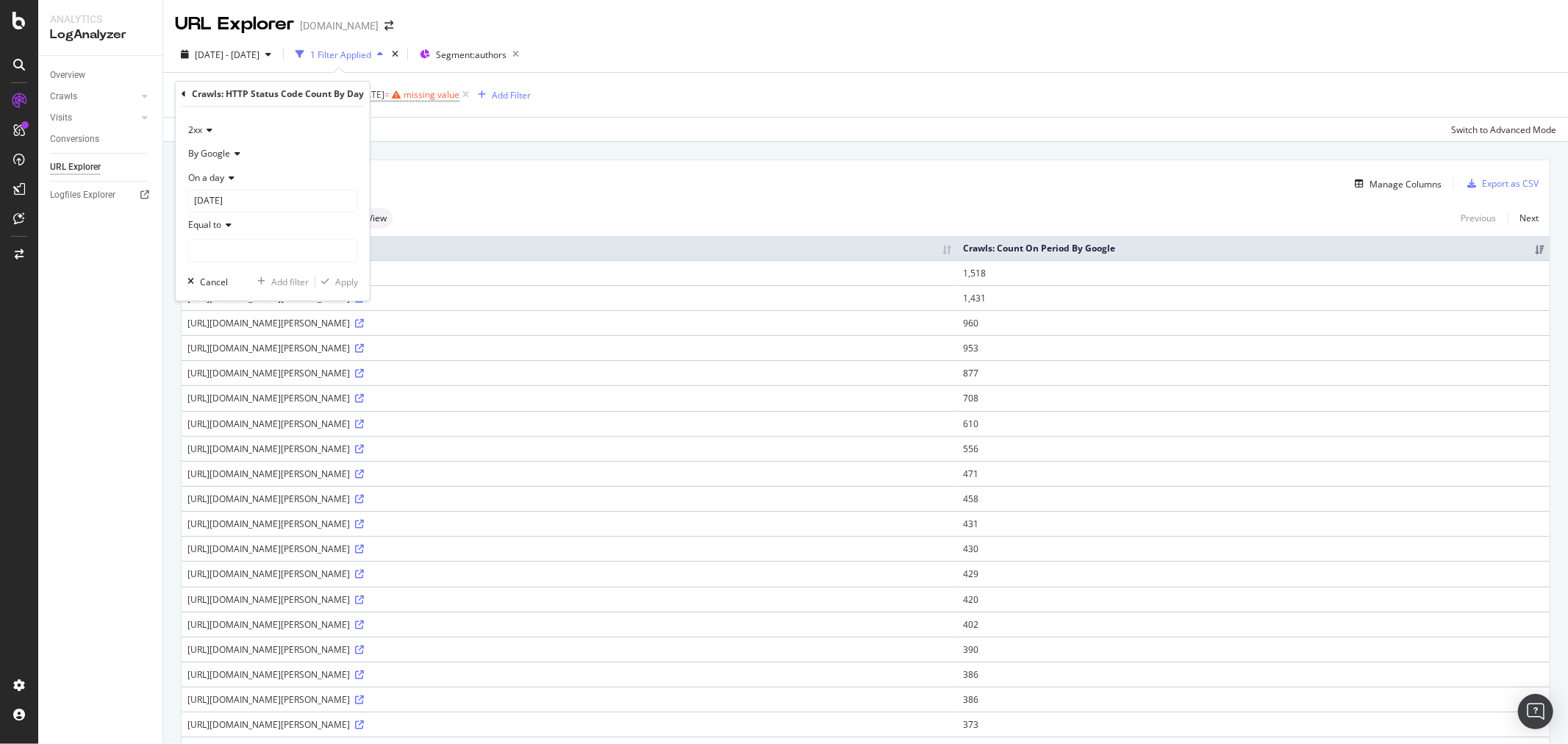
click at [229, 175] on icon at bounding box center [230, 178] width 11 height 9
click at [203, 131] on icon at bounding box center [208, 130] width 11 height 9
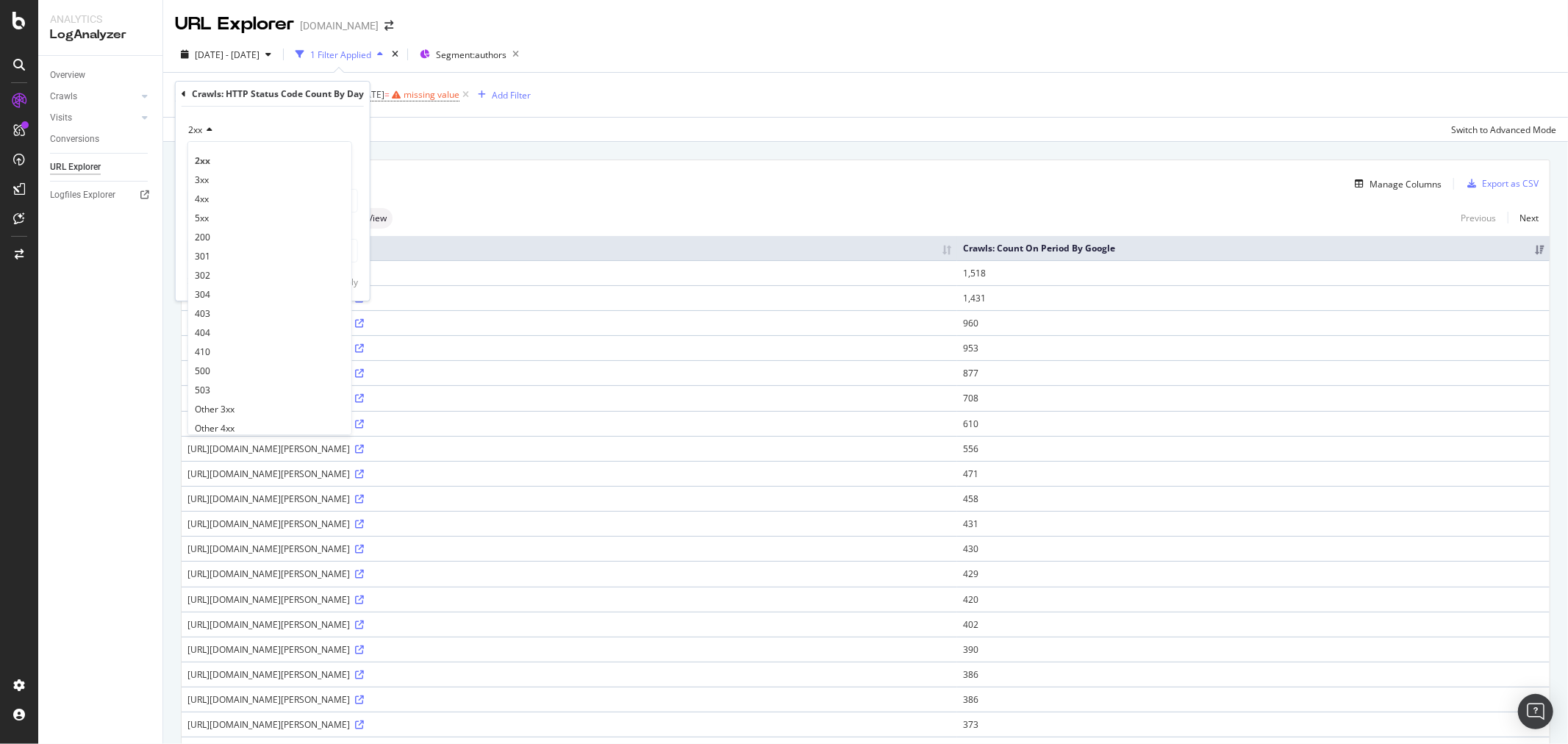
click at [233, 200] on div "4xx" at bounding box center [270, 198] width 157 height 19
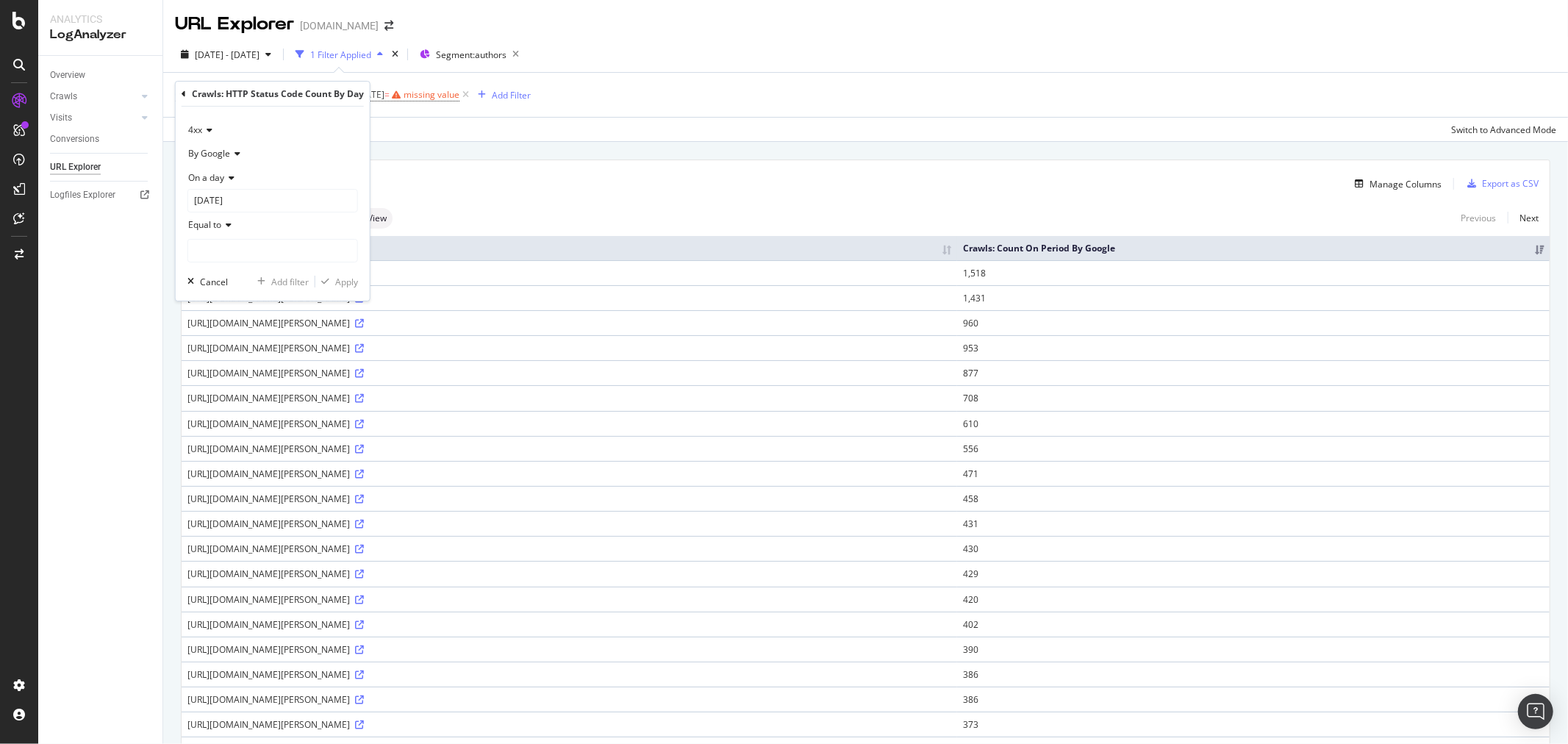
click at [233, 151] on icon at bounding box center [236, 154] width 11 height 9
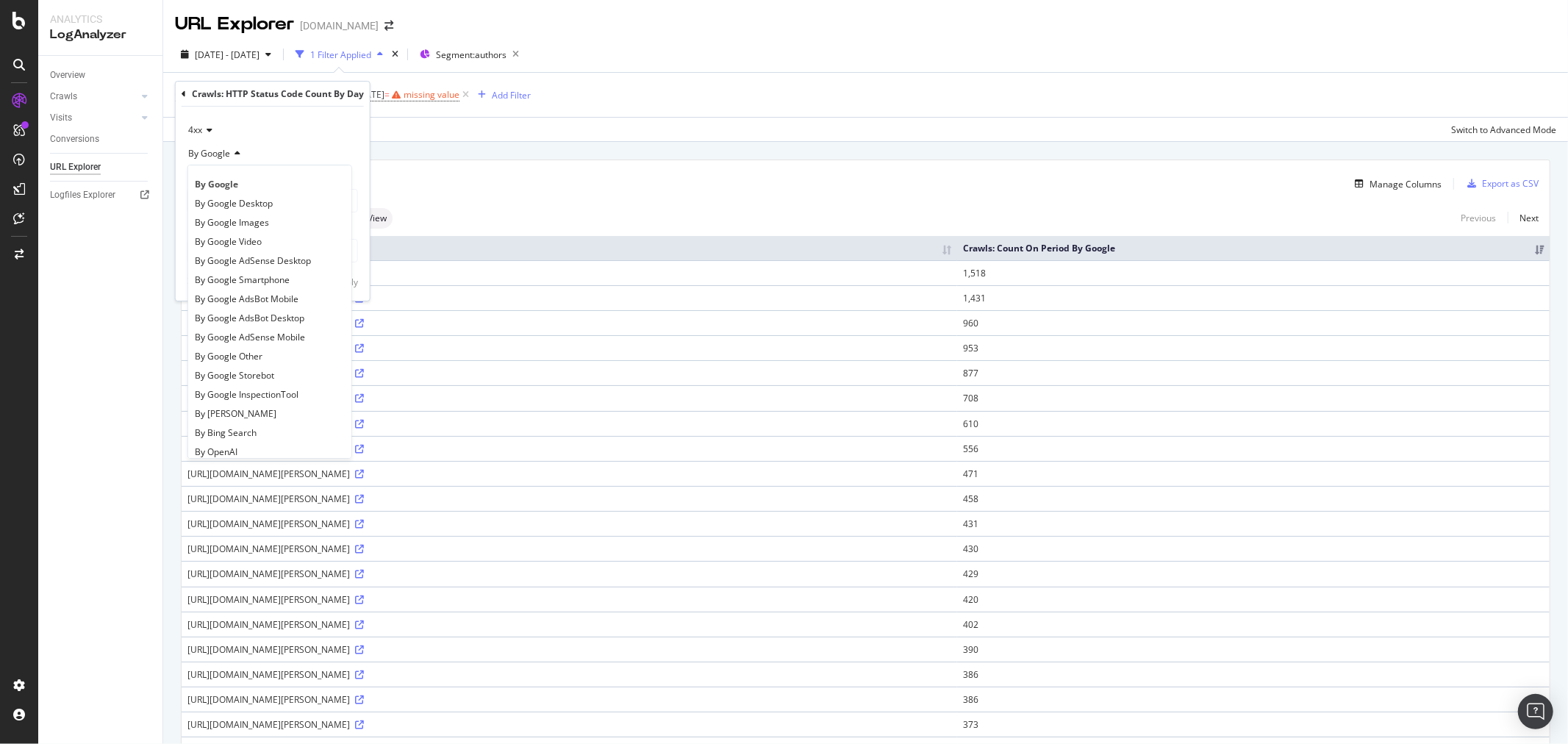
click at [277, 147] on div "By Google" at bounding box center [273, 153] width 171 height 23
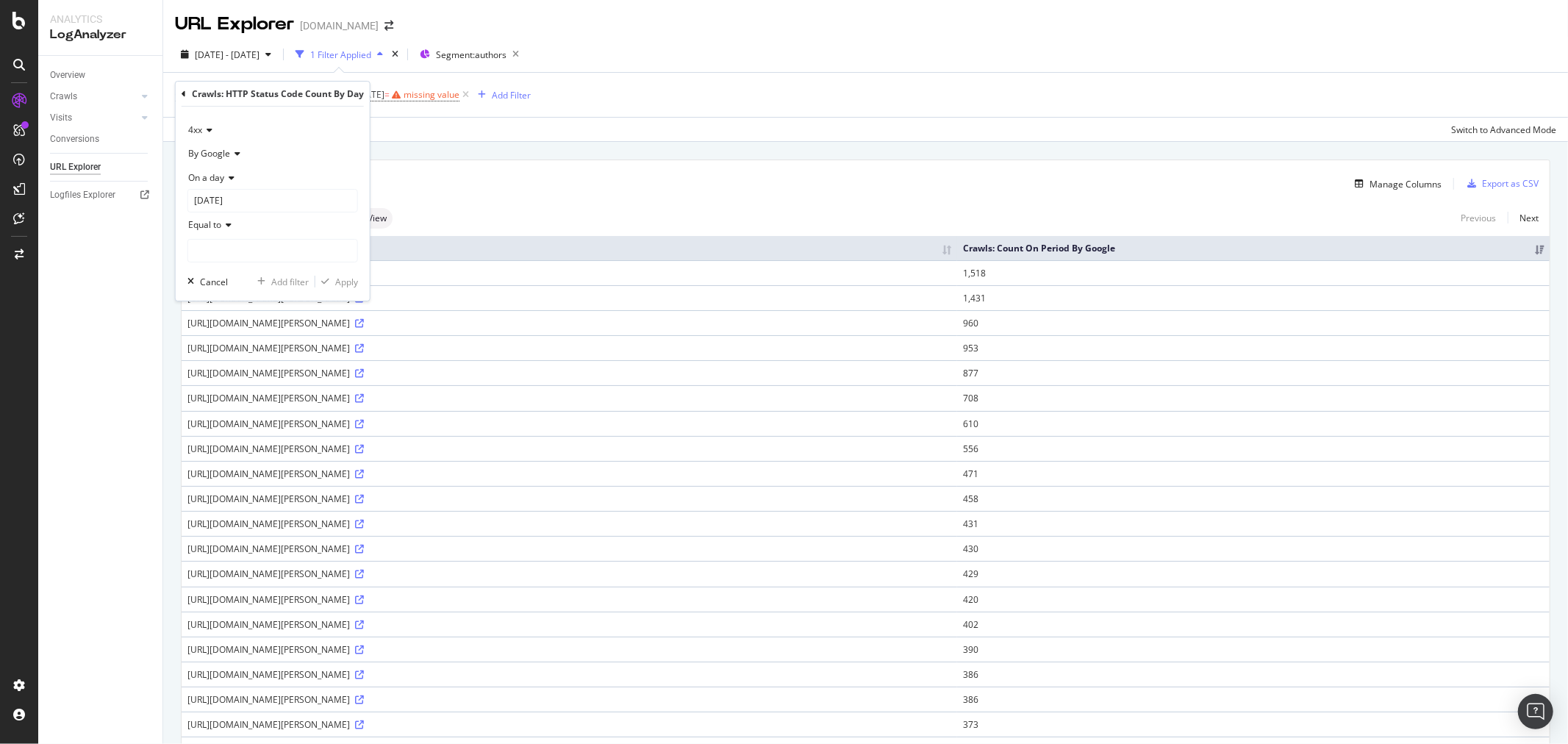
click at [236, 178] on div "On a day" at bounding box center [273, 177] width 171 height 23
click at [248, 229] on span "Each day of the period" at bounding box center [240, 227] width 91 height 13
click at [254, 230] on input "number" at bounding box center [273, 227] width 171 height 23
click at [224, 201] on icon at bounding box center [226, 202] width 11 height 9
click at [306, 200] on div "Equal to" at bounding box center [273, 200] width 171 height 23
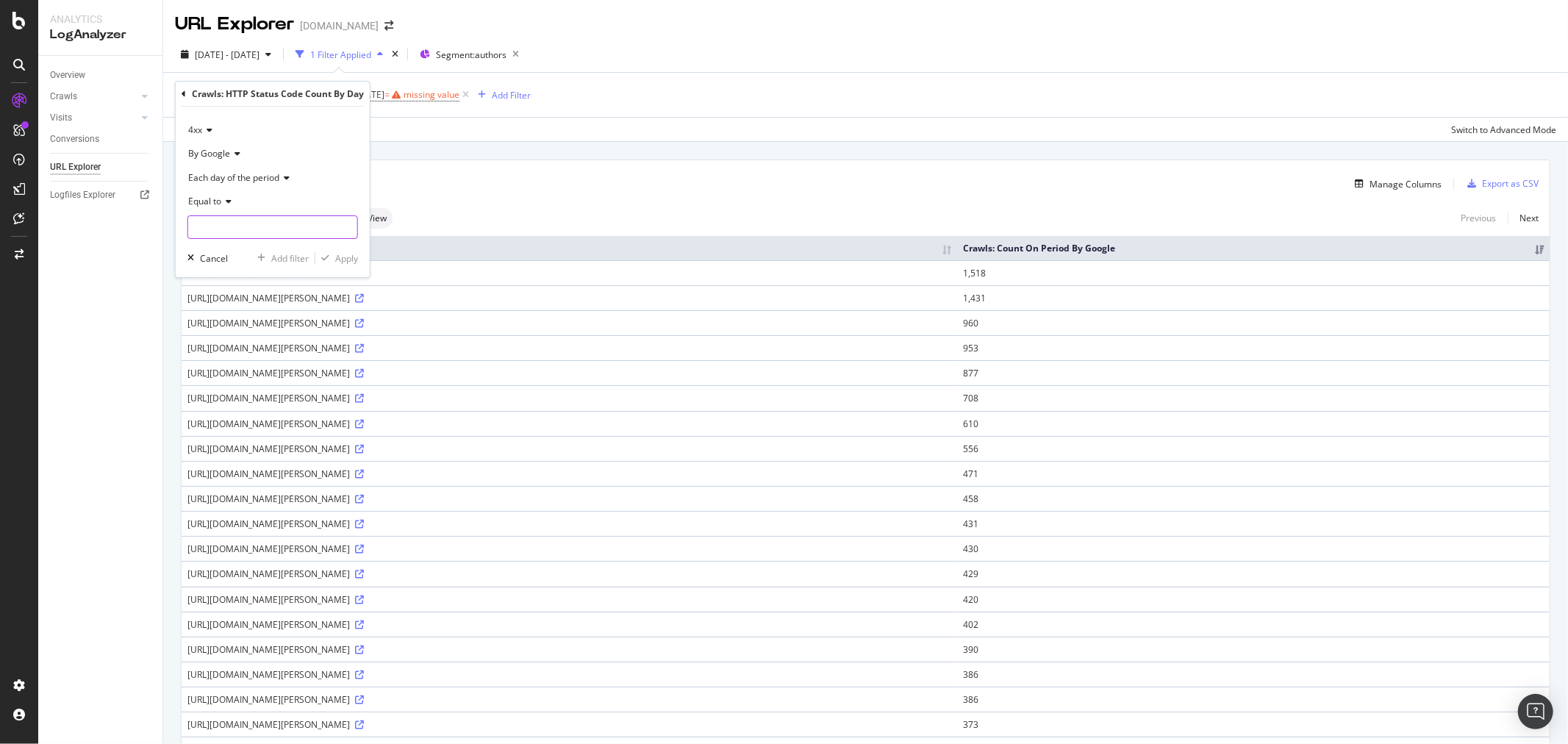
click at [257, 224] on input "number" at bounding box center [273, 227] width 171 height 23
type input "2"
type input "10"
drag, startPoint x: 278, startPoint y: 259, endPoint x: 344, endPoint y: 260, distance: 66.0
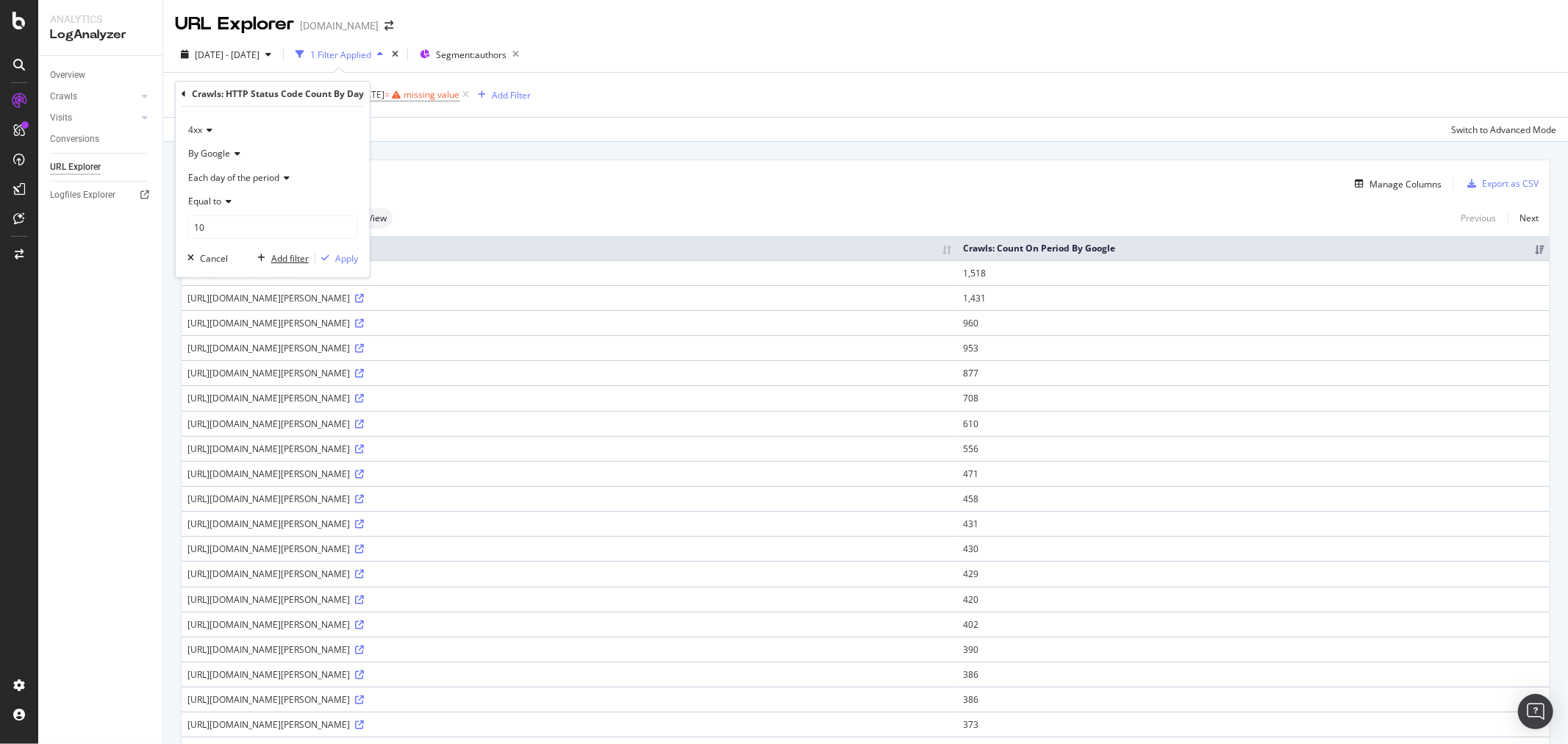
click at [344, 260] on div "Add filter Apply" at bounding box center [304, 258] width 106 height 14
click at [344, 260] on div "Apply" at bounding box center [347, 258] width 23 height 13
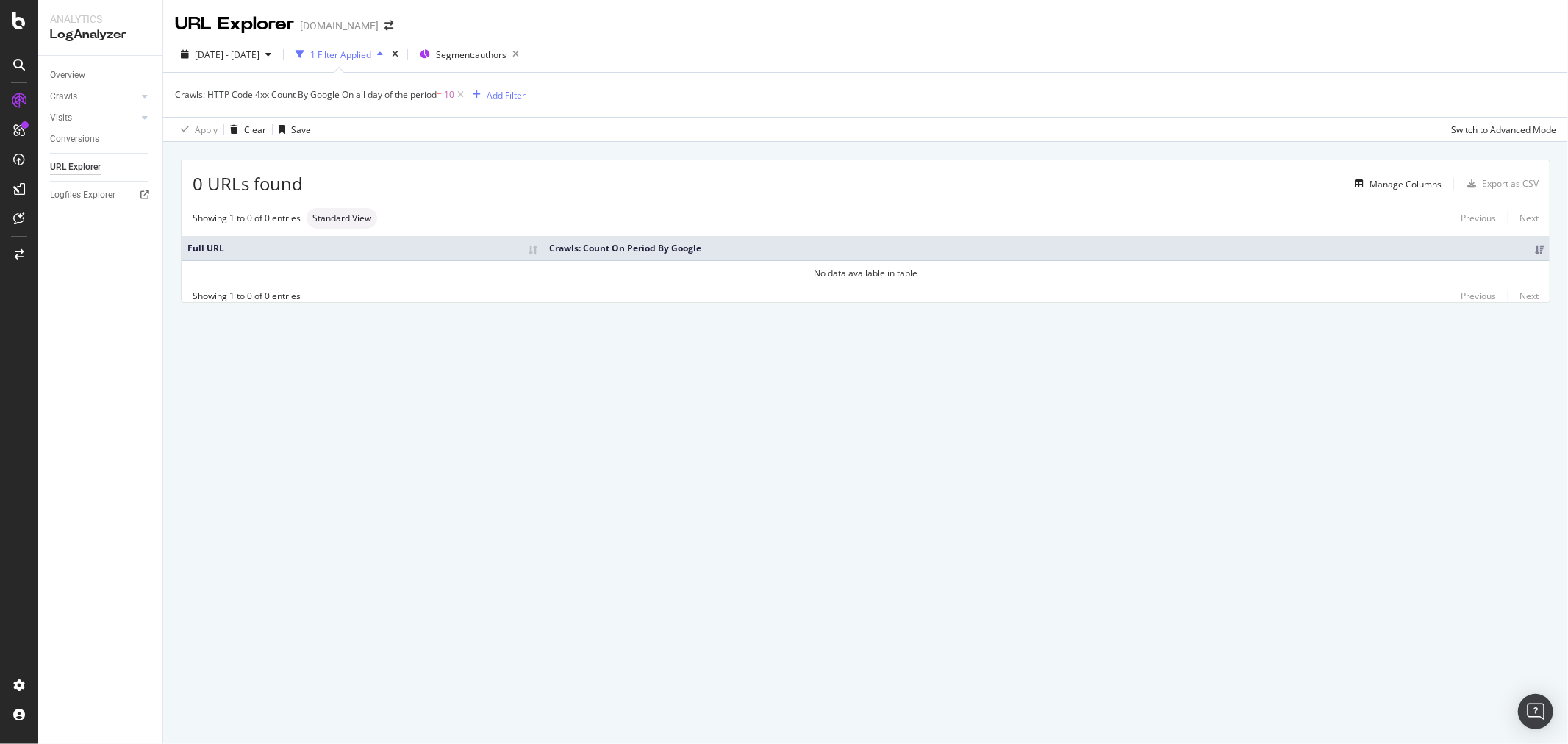
click at [346, 97] on span "On all day of the period" at bounding box center [390, 94] width 95 height 13
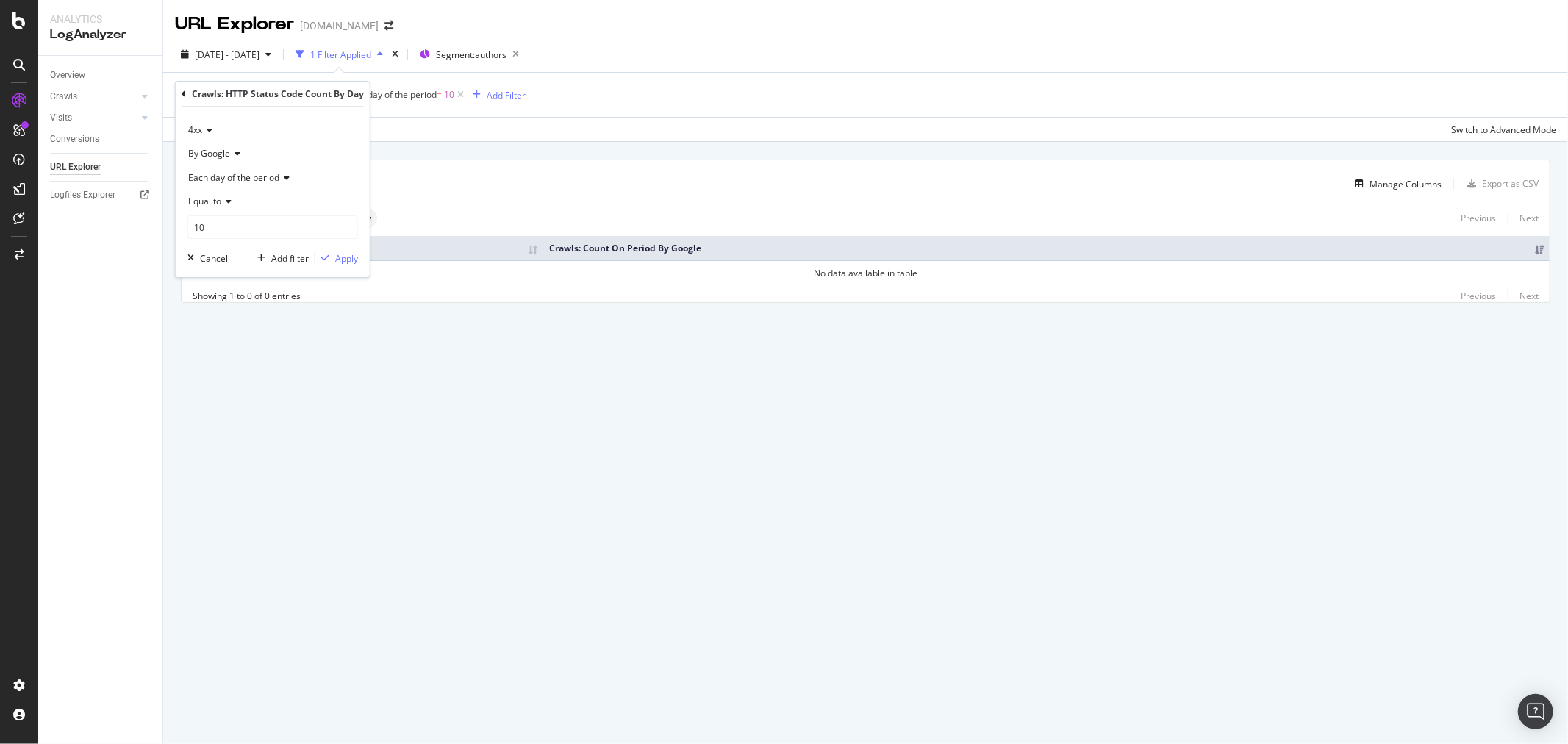
click at [184, 91] on icon at bounding box center [183, 94] width 5 height 9
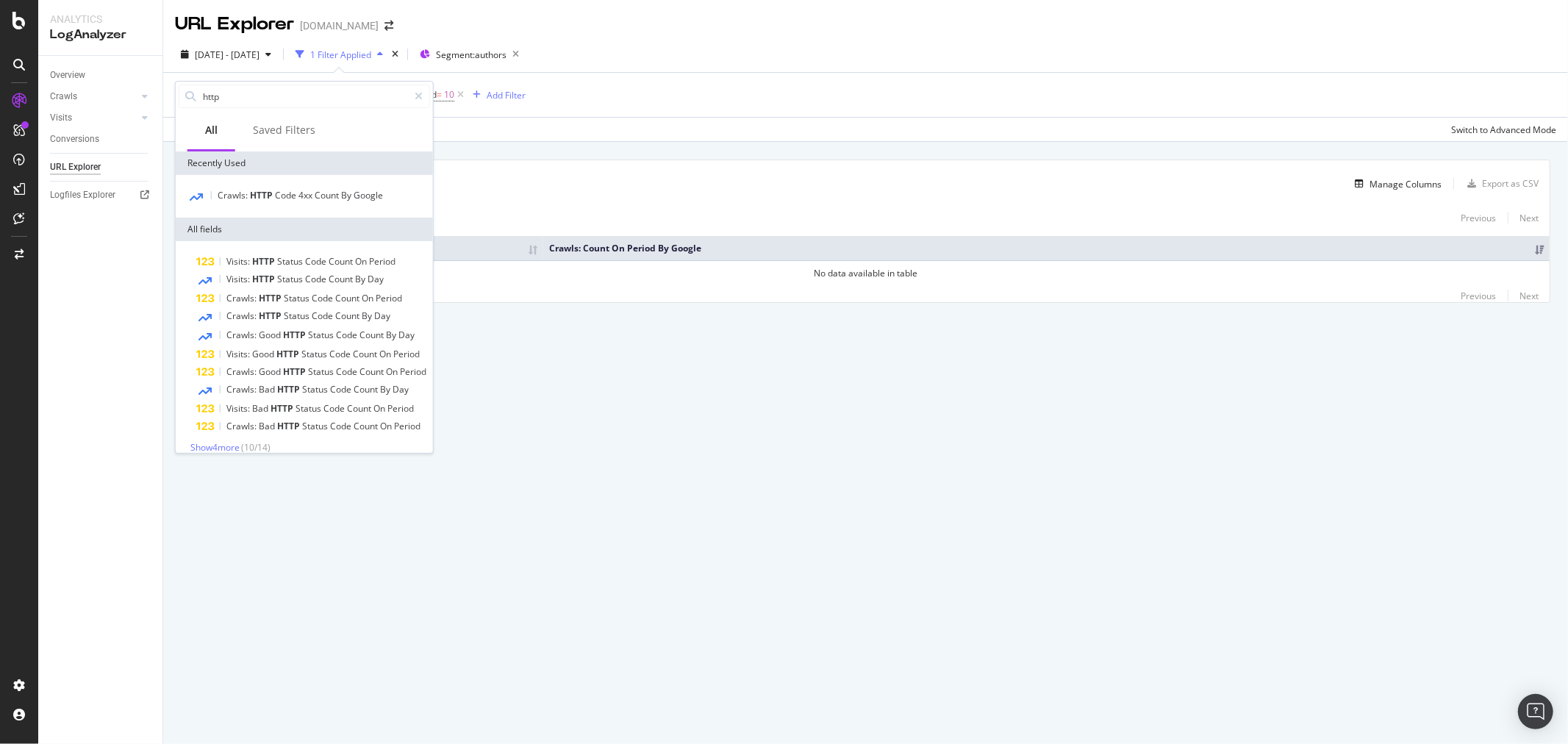
click at [261, 193] on span "HTTP" at bounding box center [262, 195] width 25 height 13
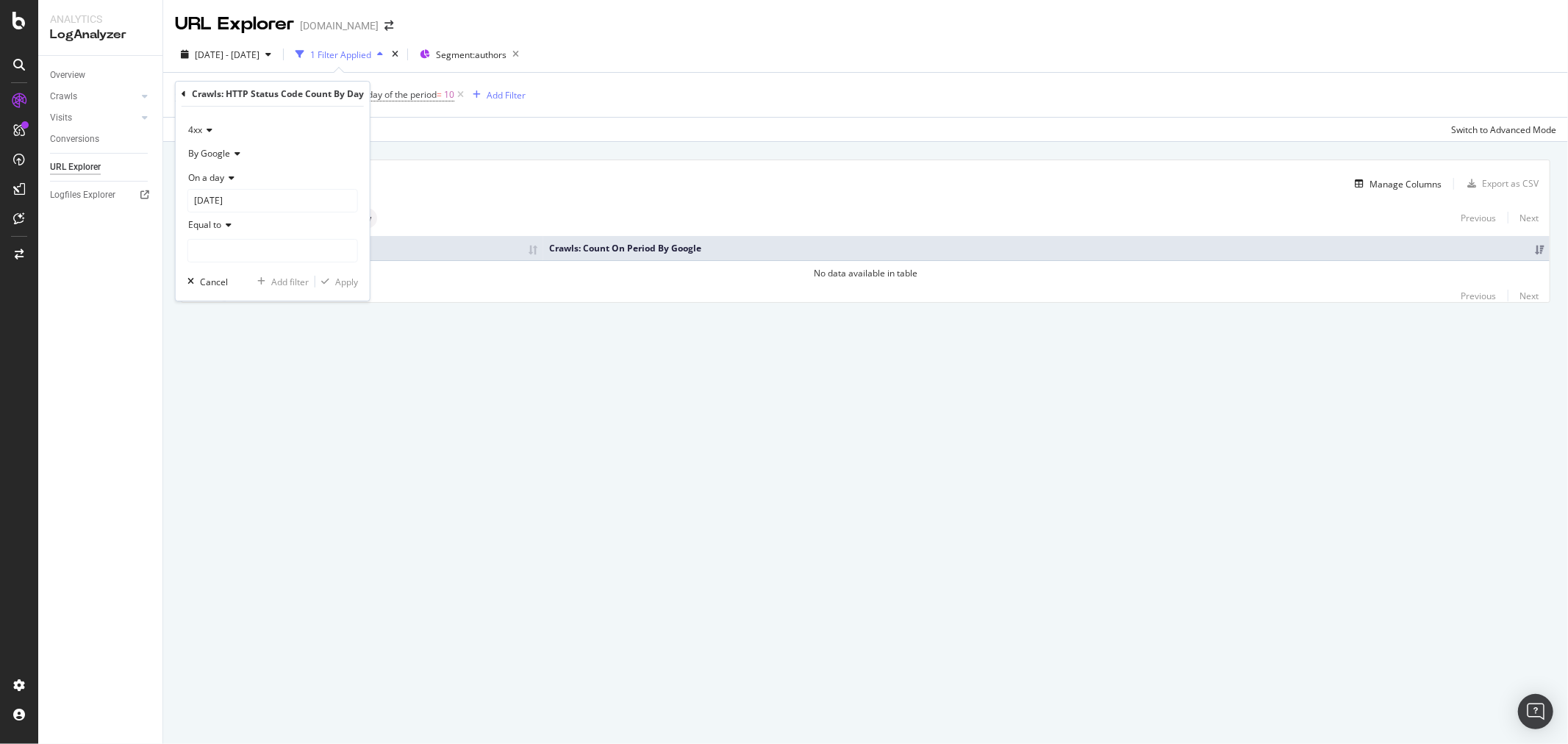
click at [233, 177] on icon at bounding box center [230, 178] width 11 height 9
click at [236, 247] on span "Any day of the period" at bounding box center [238, 245] width 87 height 13
click at [464, 91] on icon at bounding box center [461, 94] width 13 height 14
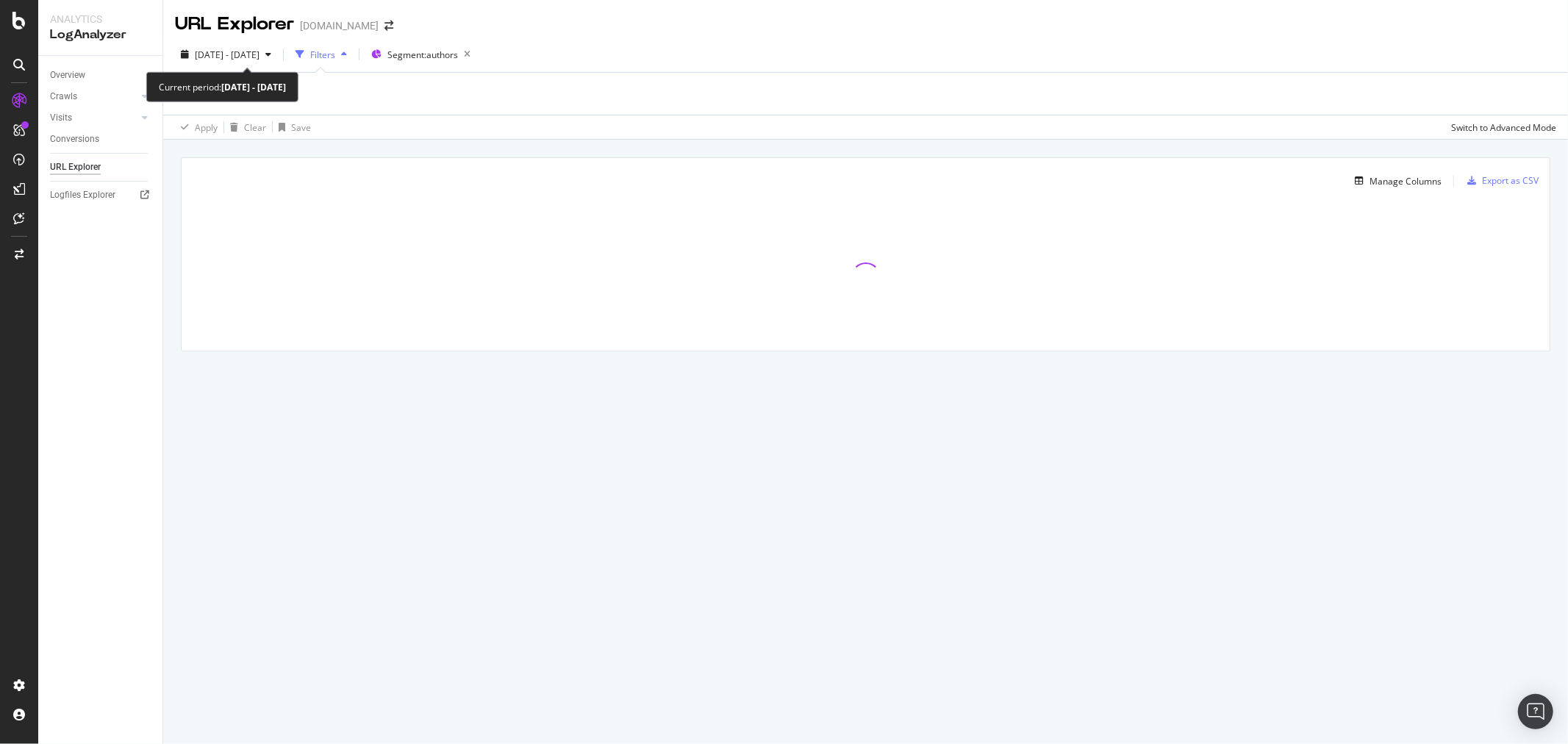
click at [260, 54] on span "[DATE] - [DATE]" at bounding box center [227, 54] width 65 height 13
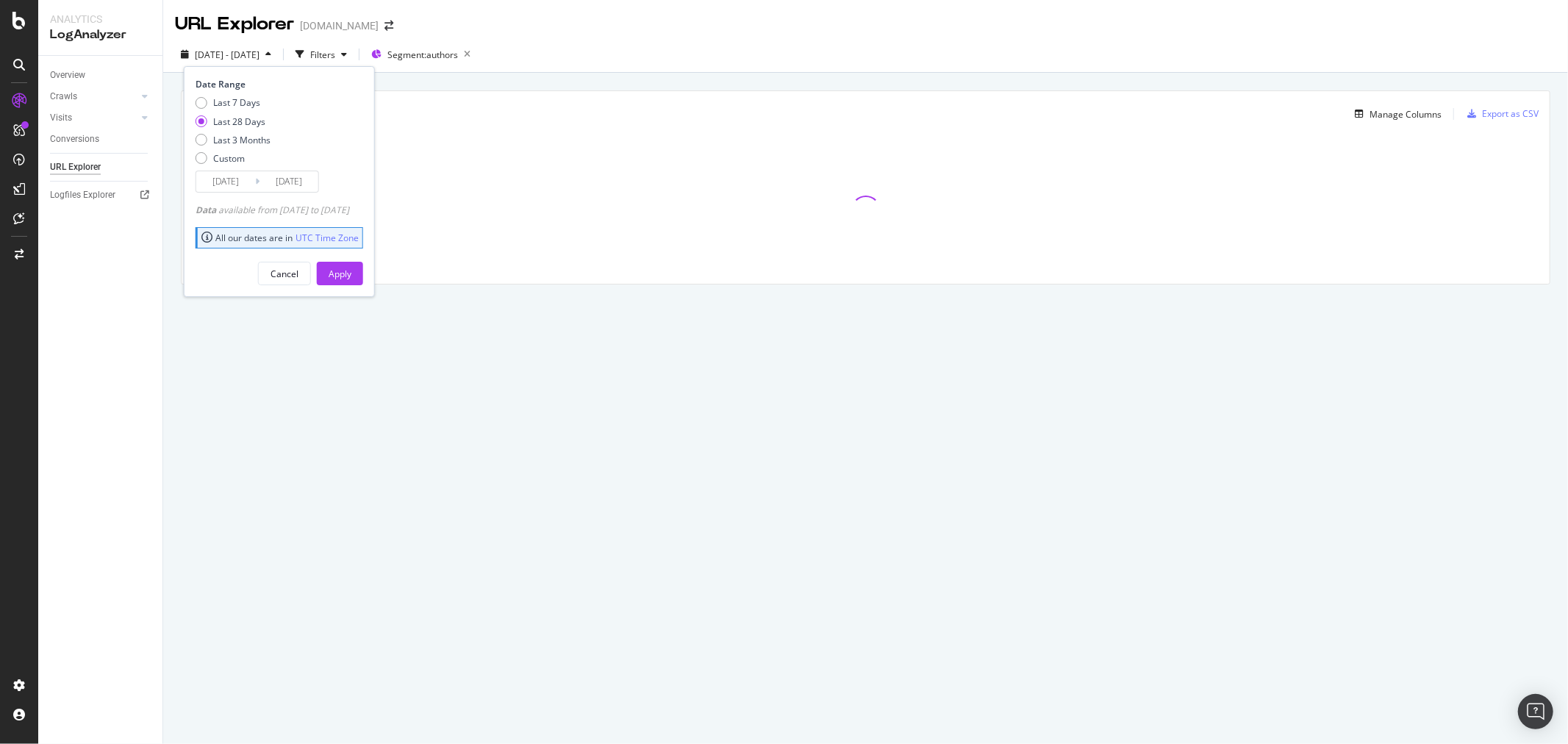
click at [207, 140] on div "Last 3 Months" at bounding box center [202, 140] width 12 height 12
type input "[DATE]"
click at [351, 273] on div "Apply" at bounding box center [340, 273] width 23 height 13
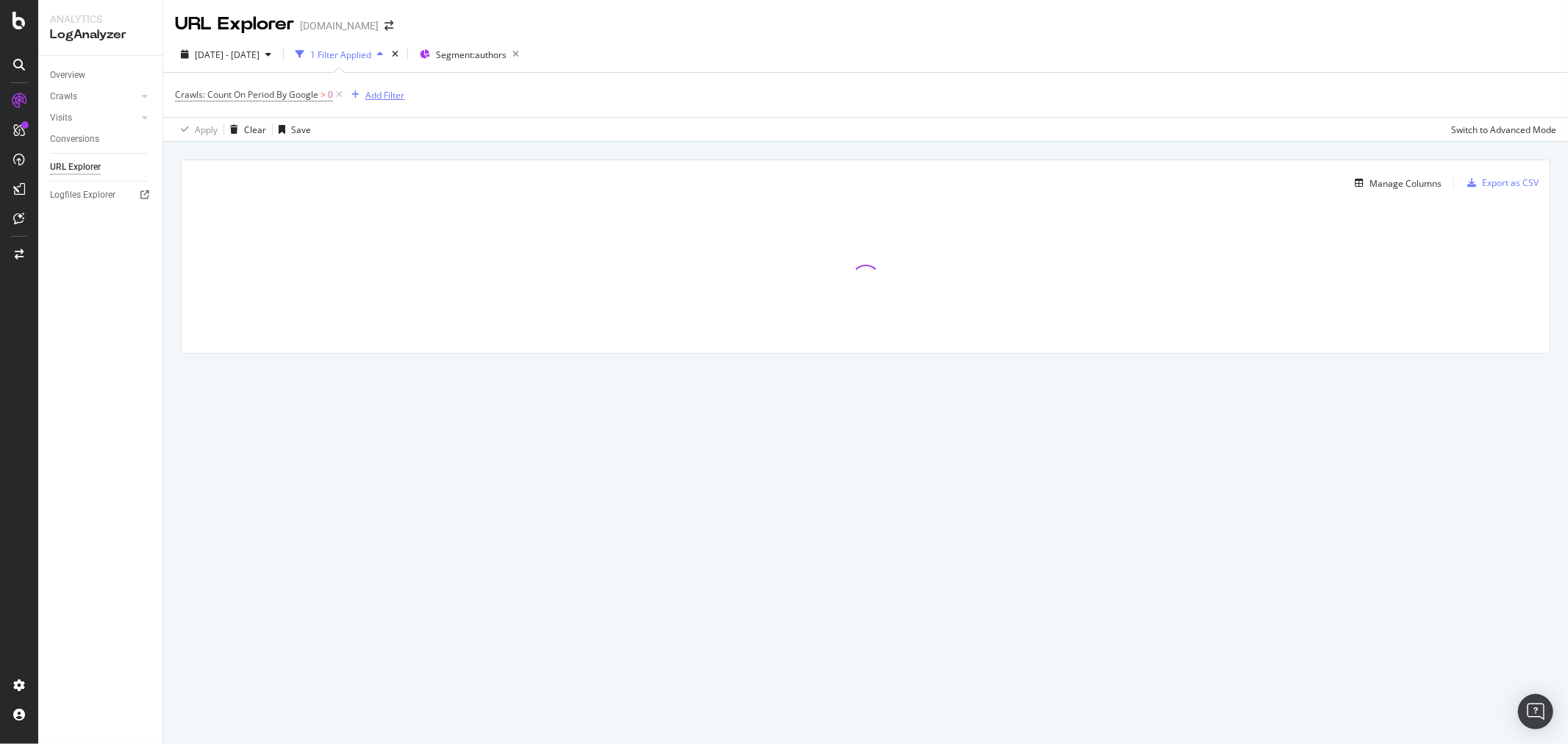
click at [366, 94] on div "Add Filter" at bounding box center [385, 95] width 39 height 13
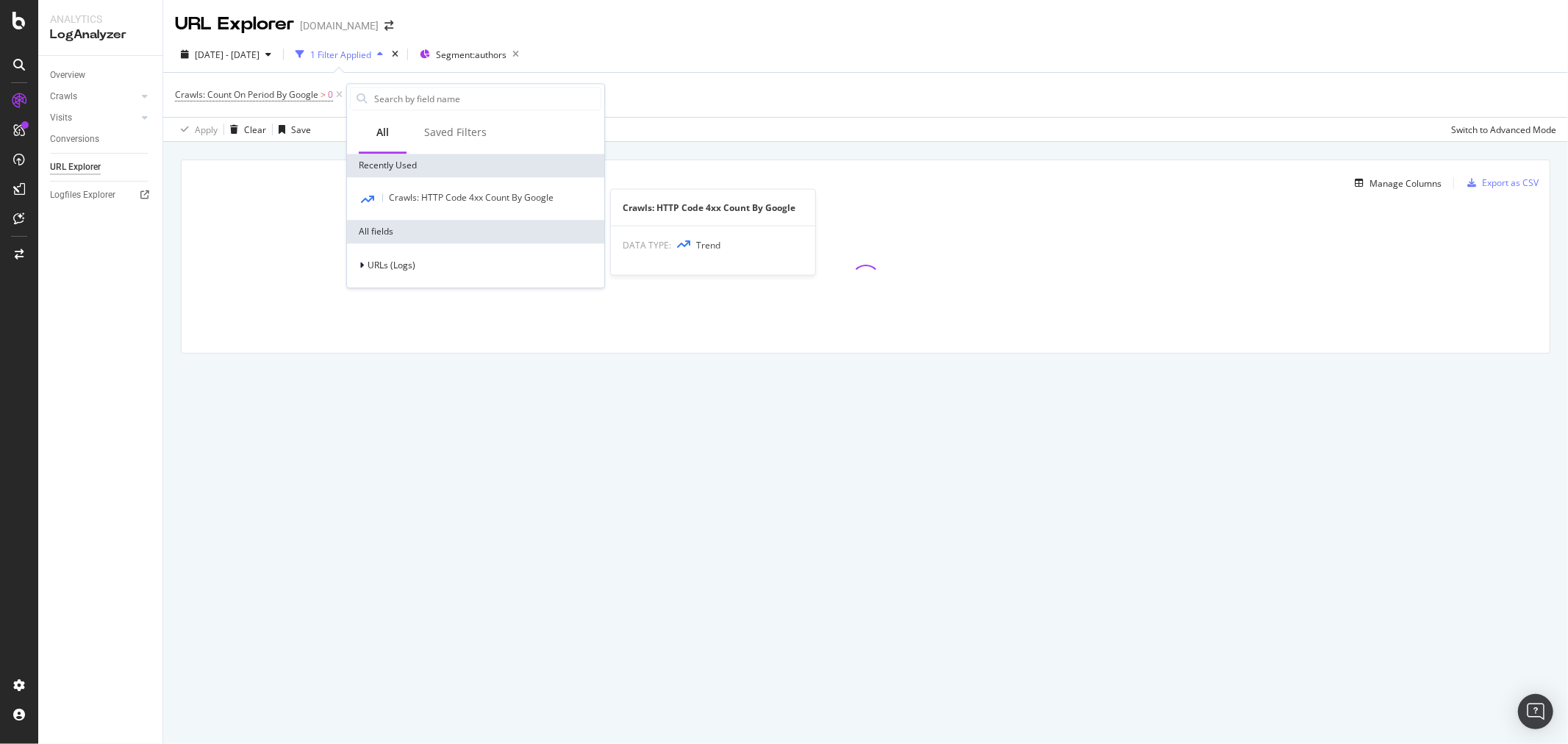
click at [438, 197] on span "Crawls: HTTP Code 4xx Count By Google" at bounding box center [471, 197] width 165 height 13
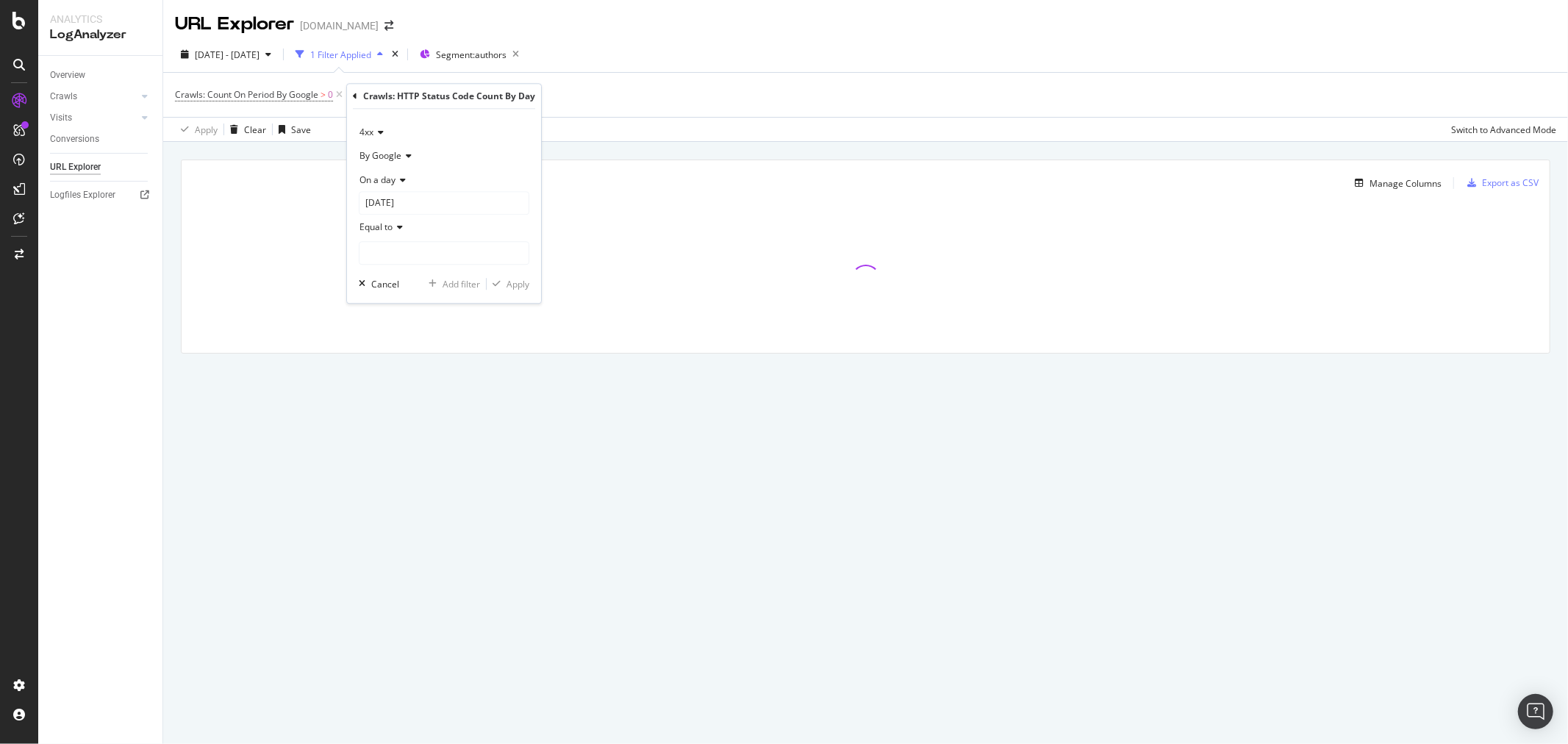
click at [407, 179] on div "On a day" at bounding box center [444, 179] width 171 height 23
click at [408, 246] on span "Any day of the period" at bounding box center [409, 248] width 87 height 13
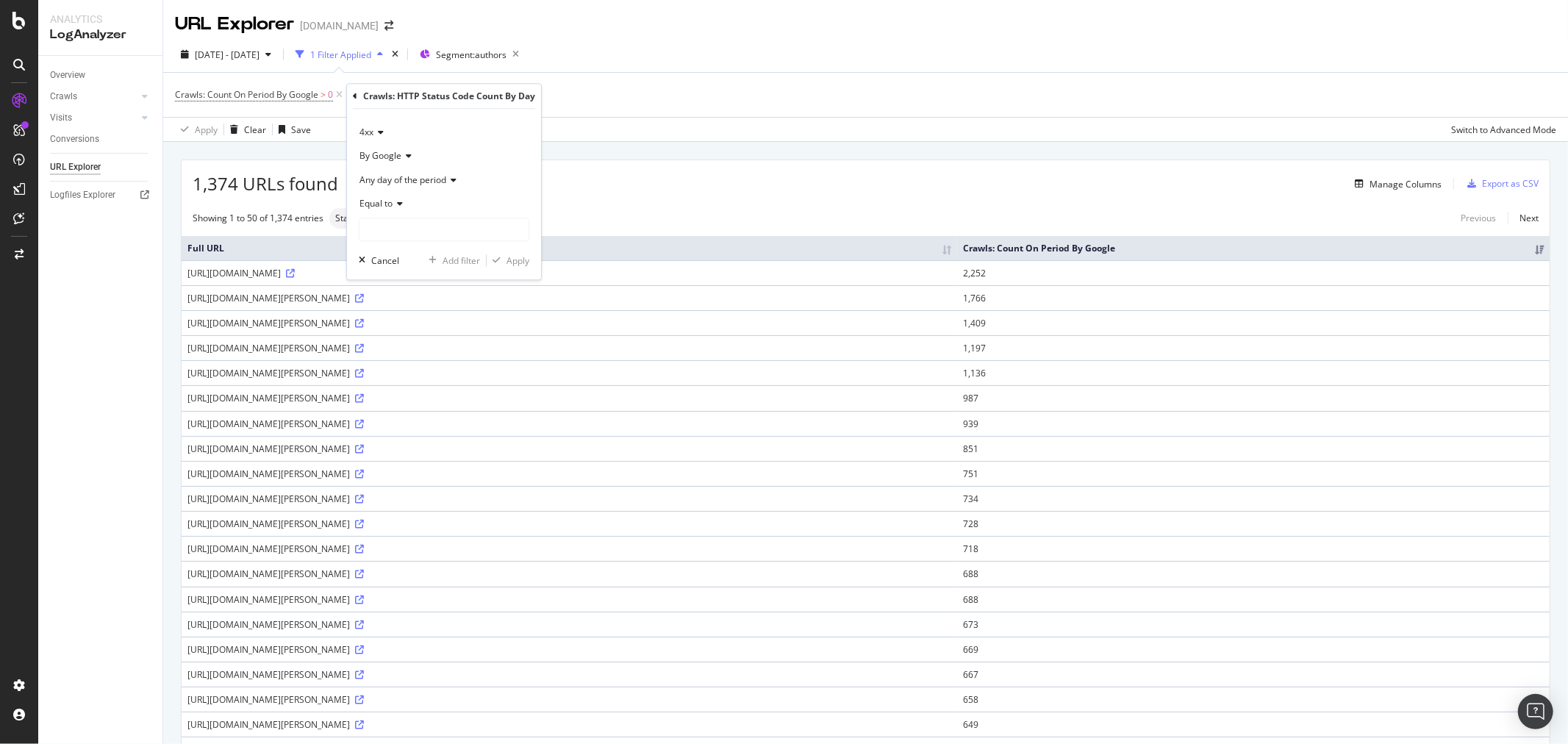
click at [403, 208] on div "Equal to" at bounding box center [444, 202] width 171 height 23
click at [493, 201] on div "Equal to" at bounding box center [444, 202] width 171 height 23
click at [420, 233] on input "number" at bounding box center [444, 229] width 171 height 23
type input "404"
click at [516, 260] on div "Apply" at bounding box center [518, 261] width 23 height 13
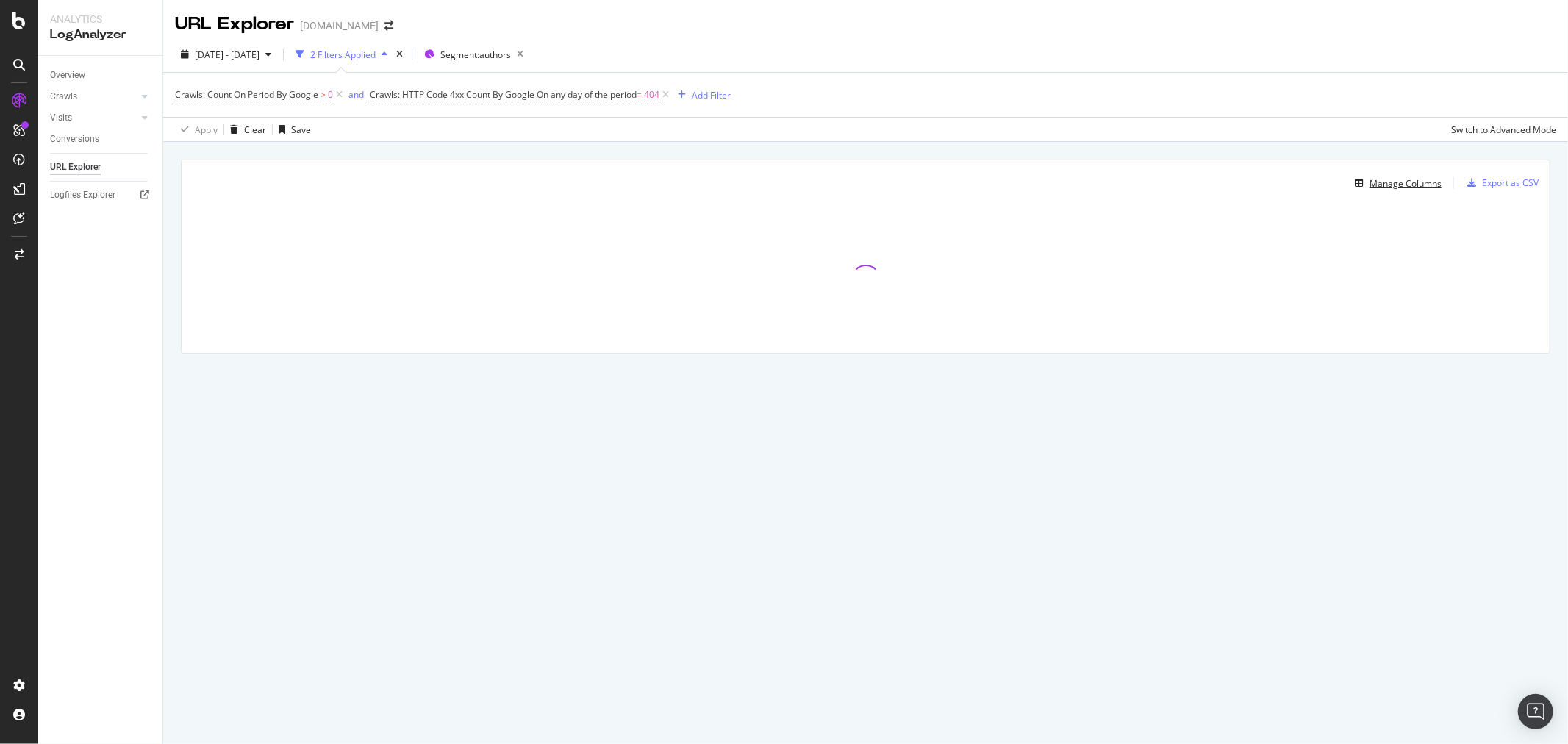
click at [1403, 182] on div "Manage Columns" at bounding box center [1405, 184] width 72 height 13
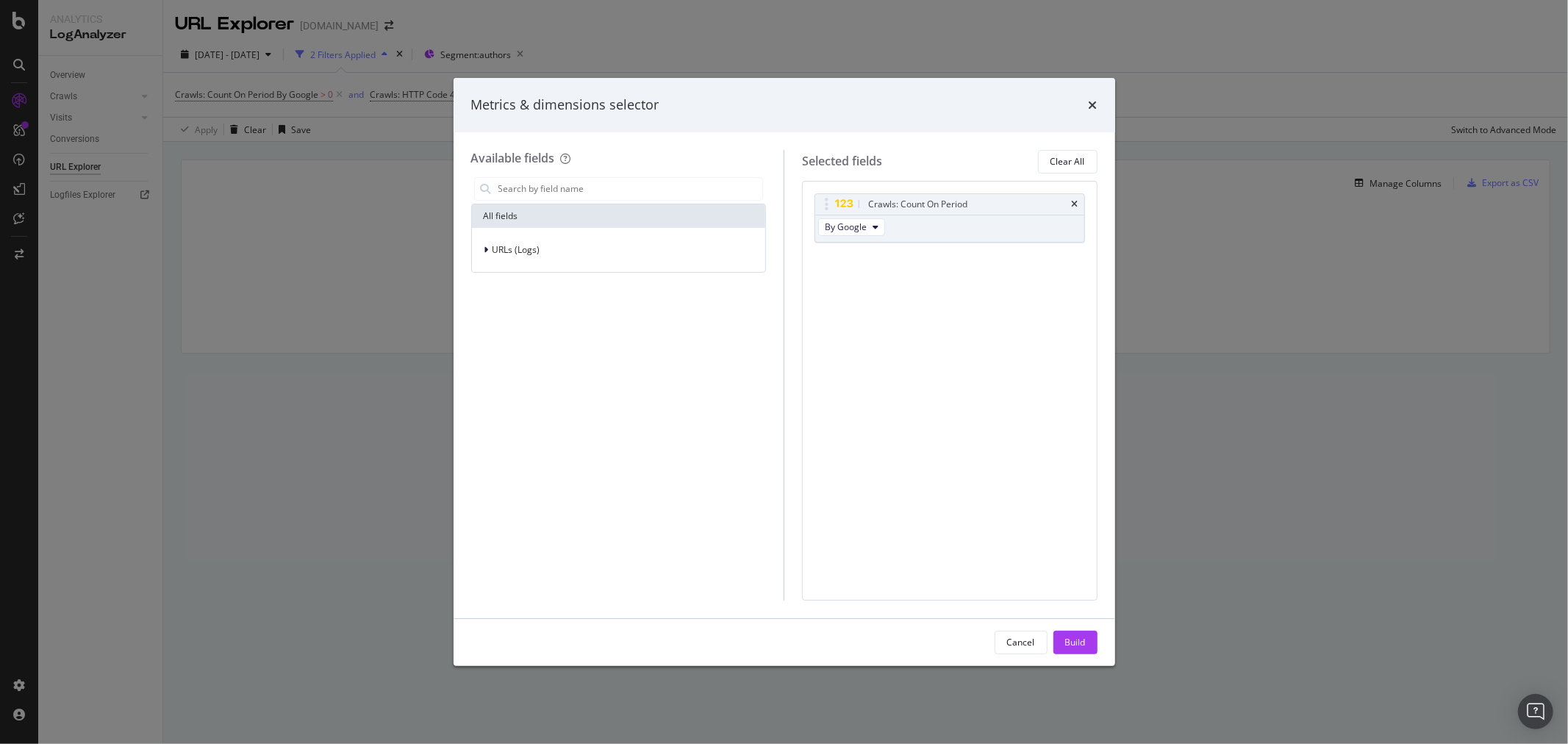
click at [489, 248] on div "modal" at bounding box center [488, 249] width 9 height 14
click at [507, 193] on input "modal" at bounding box center [630, 189] width 266 height 22
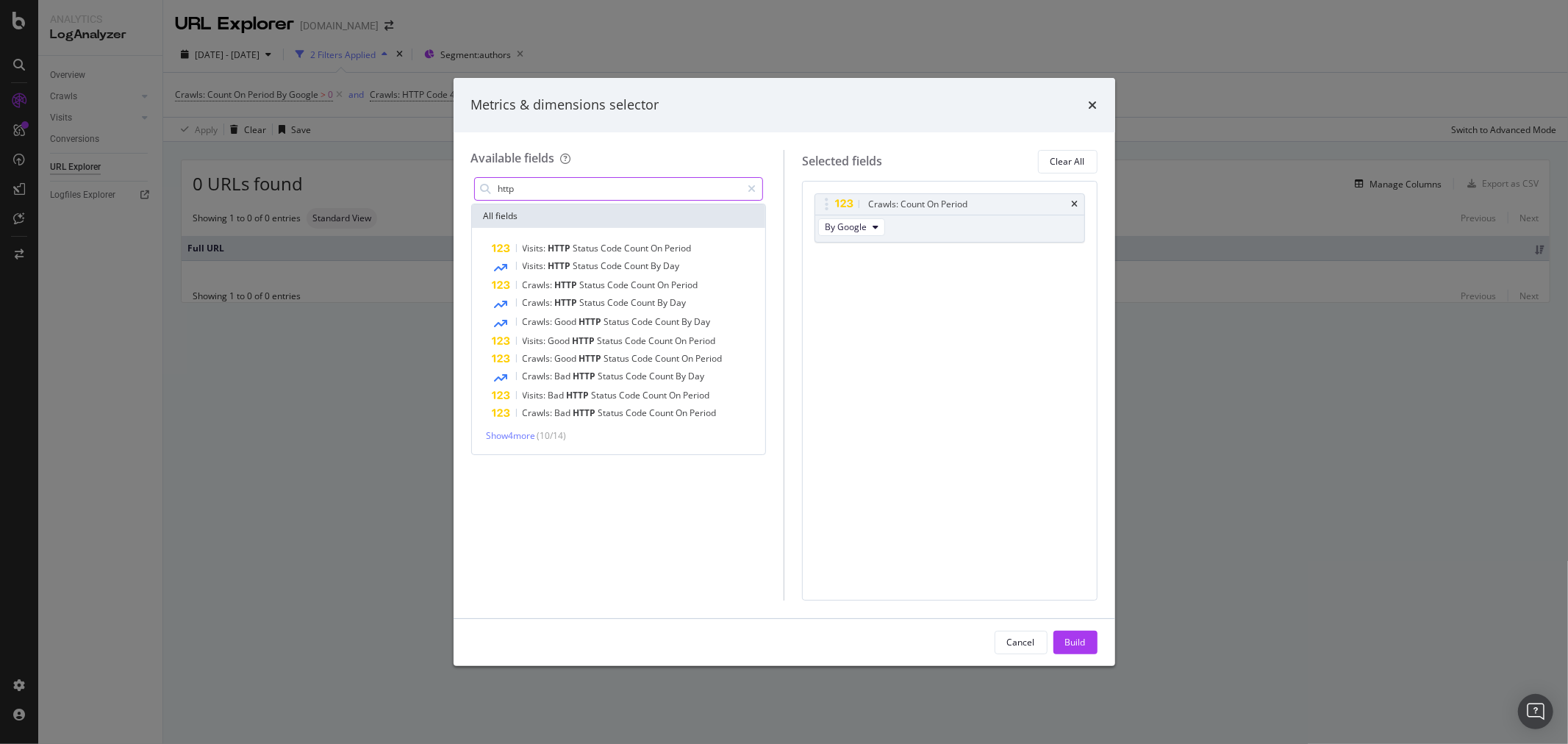
type input "http"
click at [1037, 642] on button "Cancel" at bounding box center [1021, 642] width 53 height 23
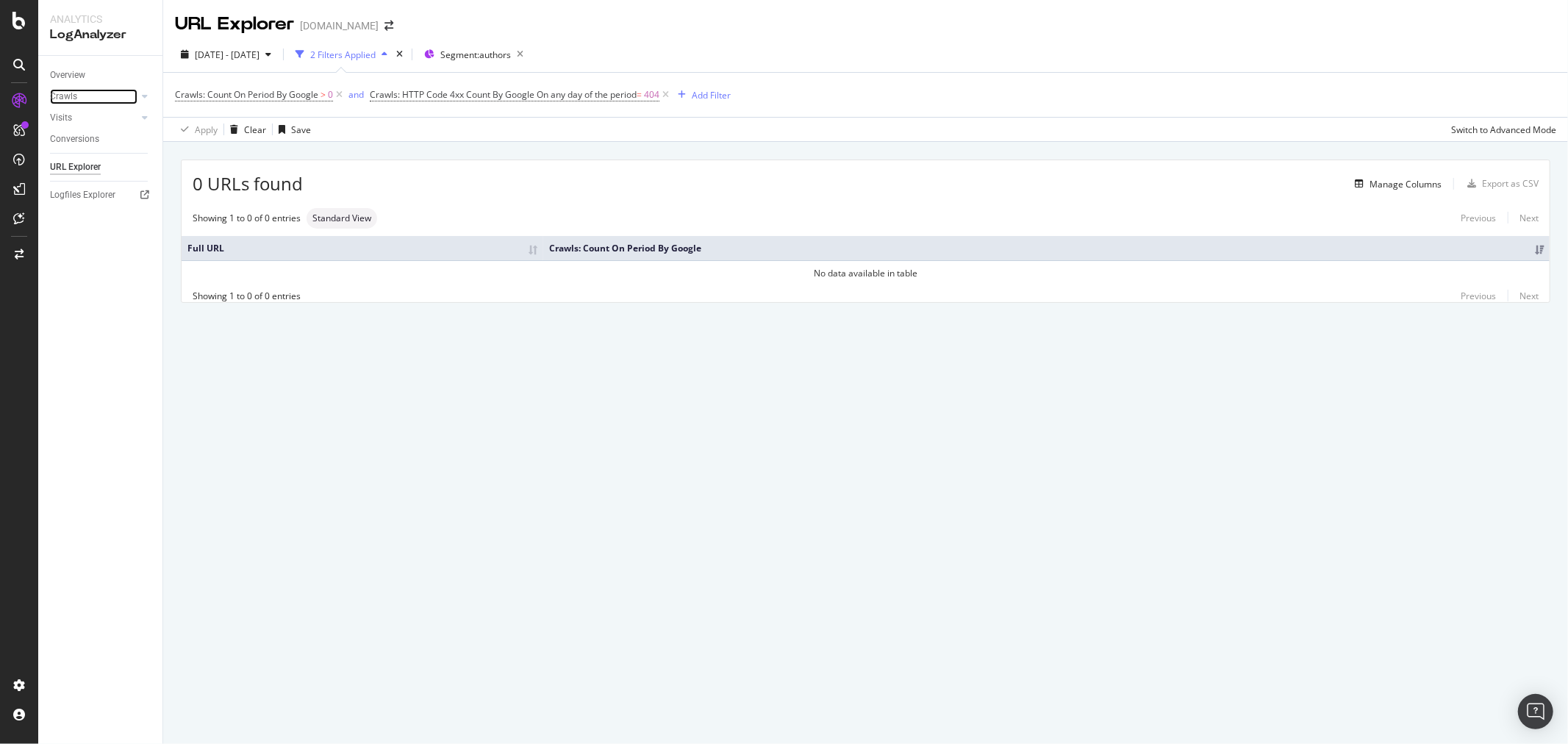
click at [68, 94] on div "Crawls" at bounding box center [63, 97] width 27 height 15
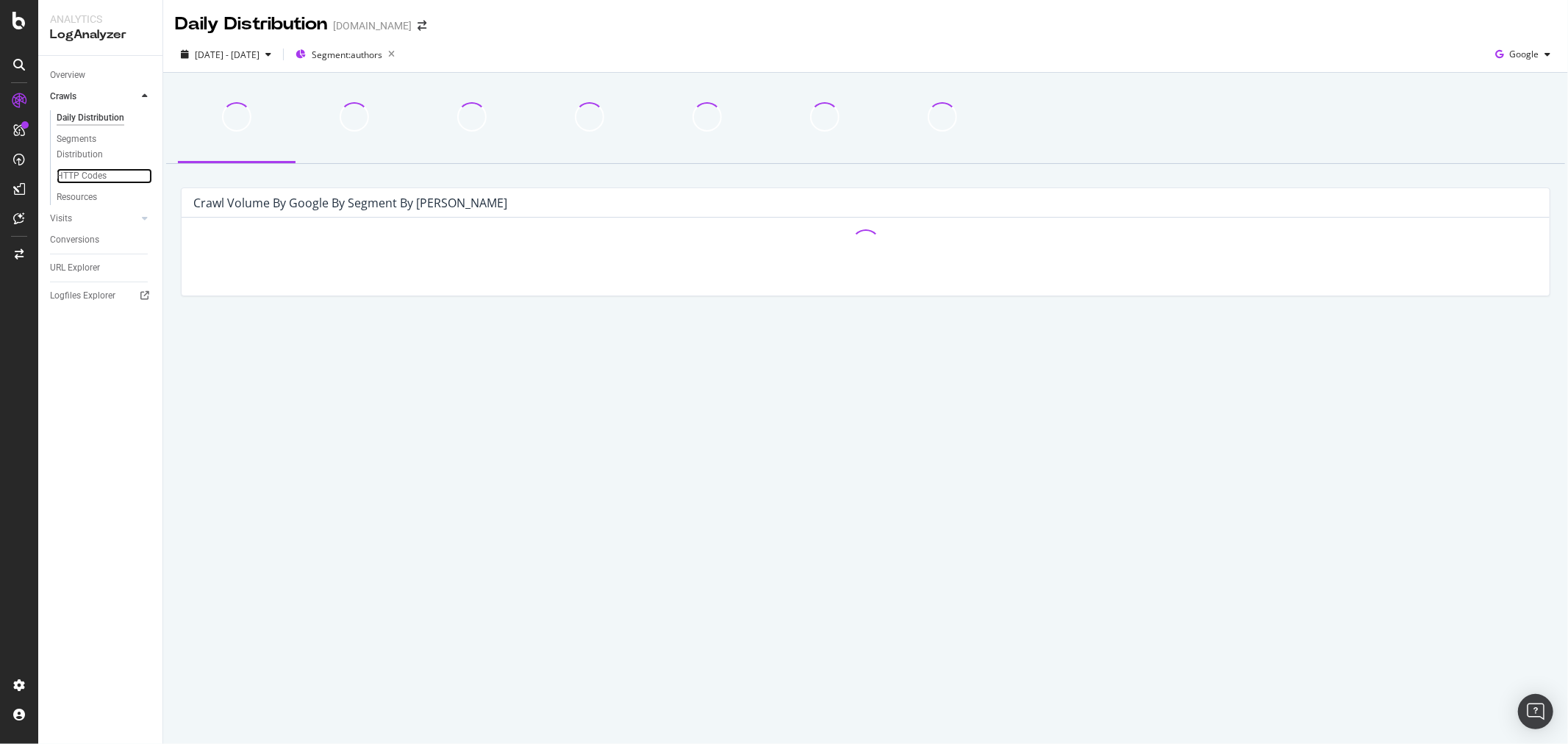
click at [99, 181] on div "HTTP Codes" at bounding box center [82, 176] width 50 height 15
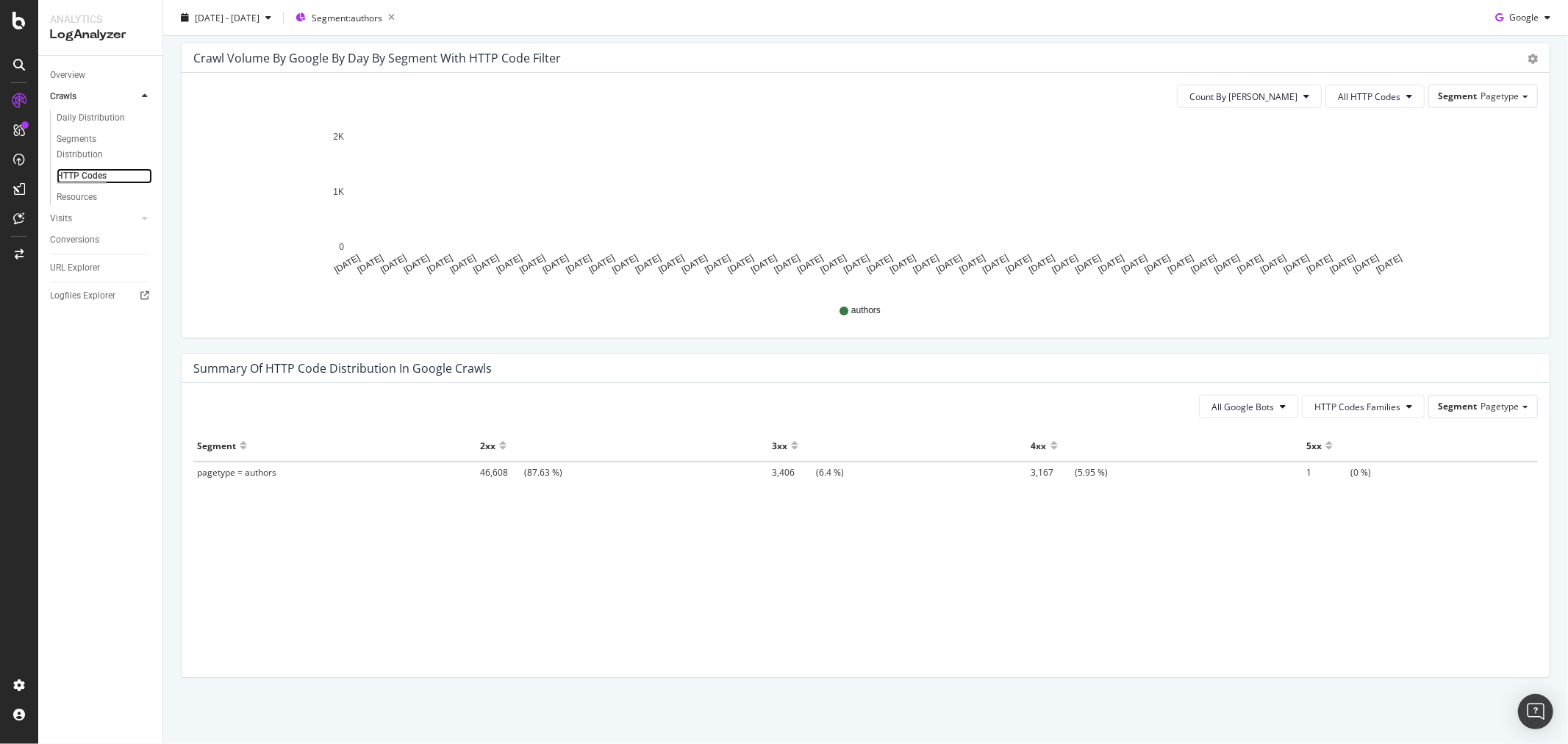
scroll to position [532, 0]
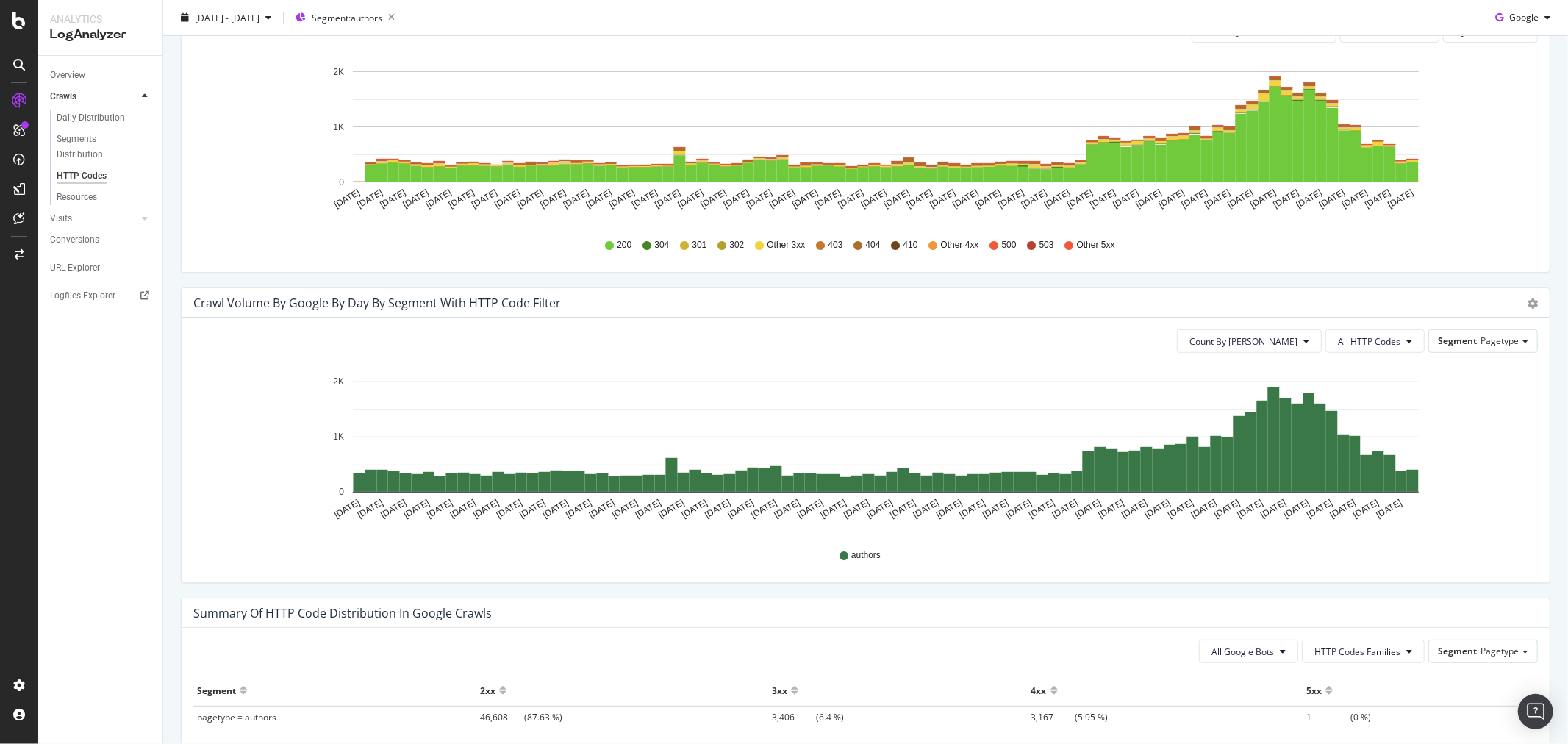
click at [1354, 340] on span "All HTTP Codes" at bounding box center [1369, 341] width 63 height 13
click at [1353, 508] on span "404" at bounding box center [1365, 508] width 74 height 14
